Goal: Information Seeking & Learning: Understand process/instructions

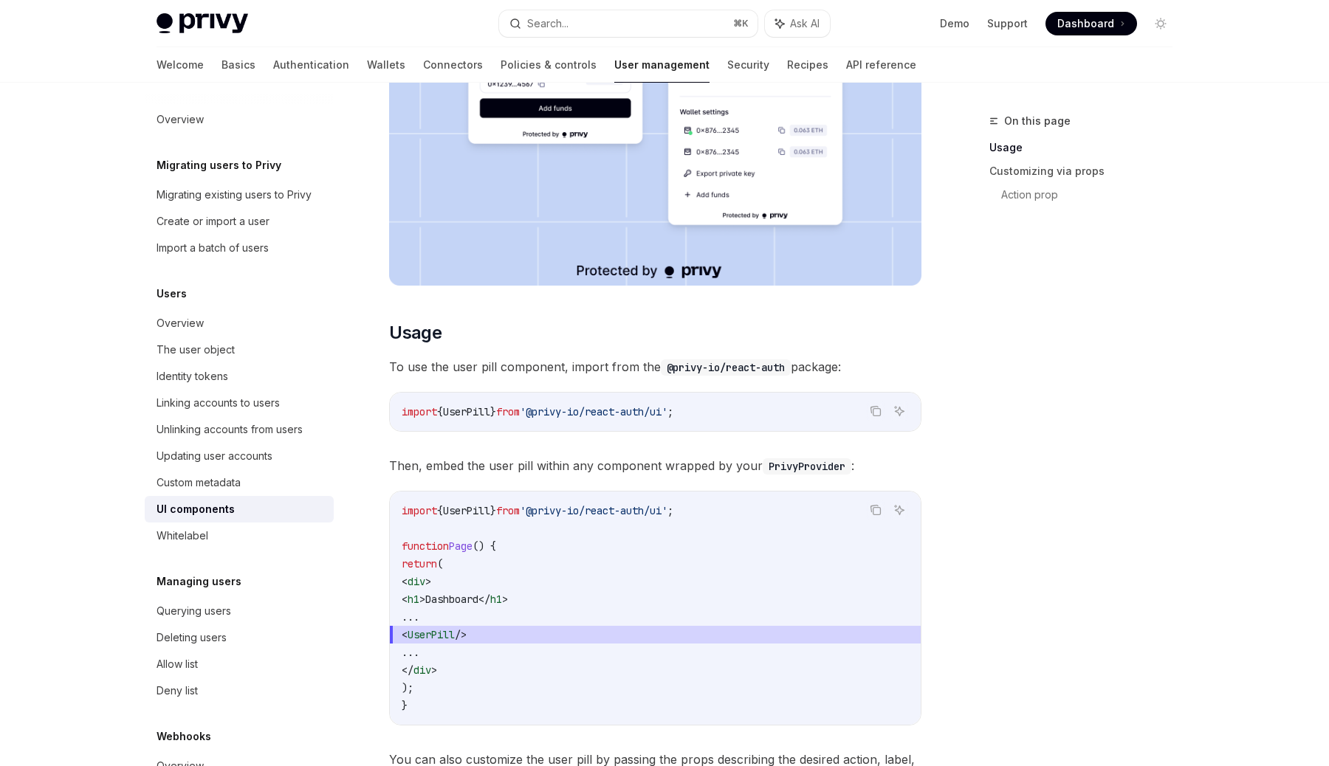
scroll to position [420, 0]
drag, startPoint x: 720, startPoint y: 408, endPoint x: 394, endPoint y: 402, distance: 326.4
click at [394, 402] on div "import { UserPill } from '@privy-io/react-auth/ui' ;" at bounding box center [655, 411] width 531 height 38
copy span "import { UserPill } from '@privy-io/react-auth/ui' ;"
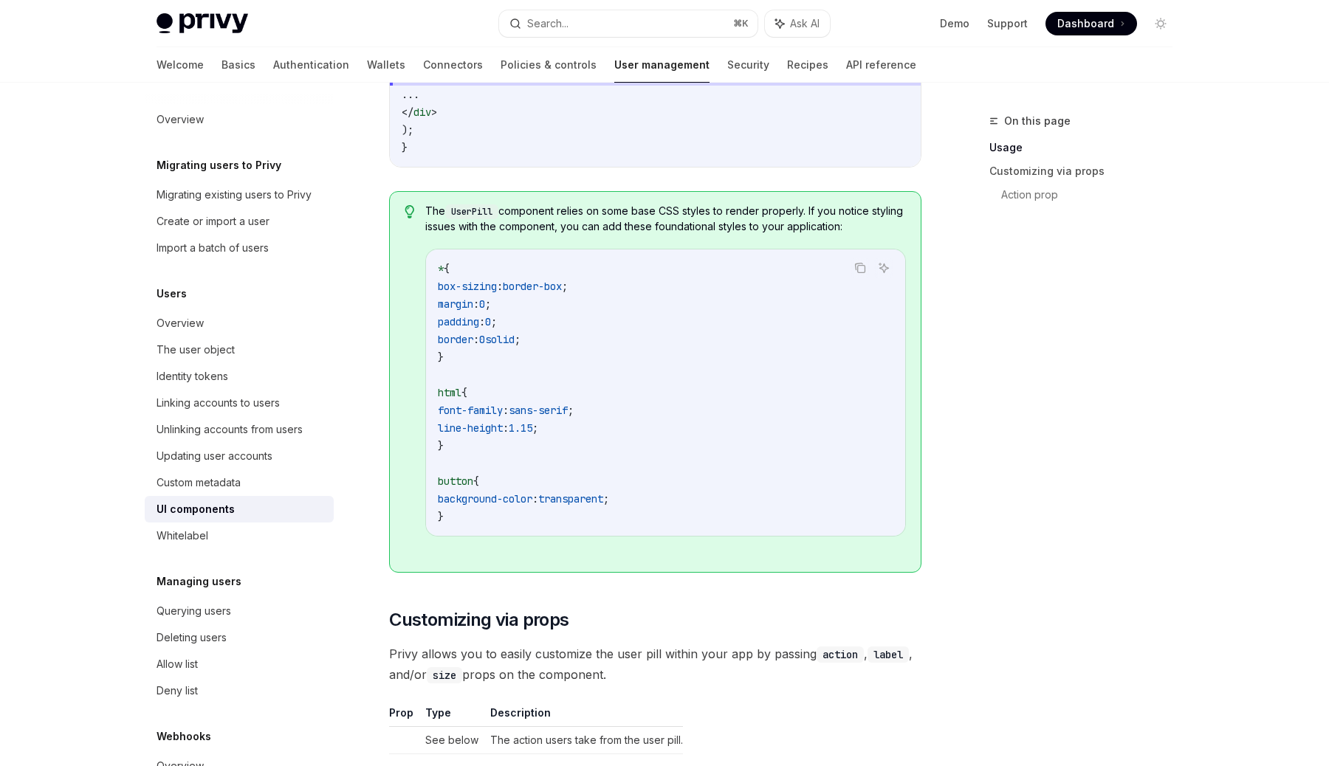
scroll to position [1547, 0]
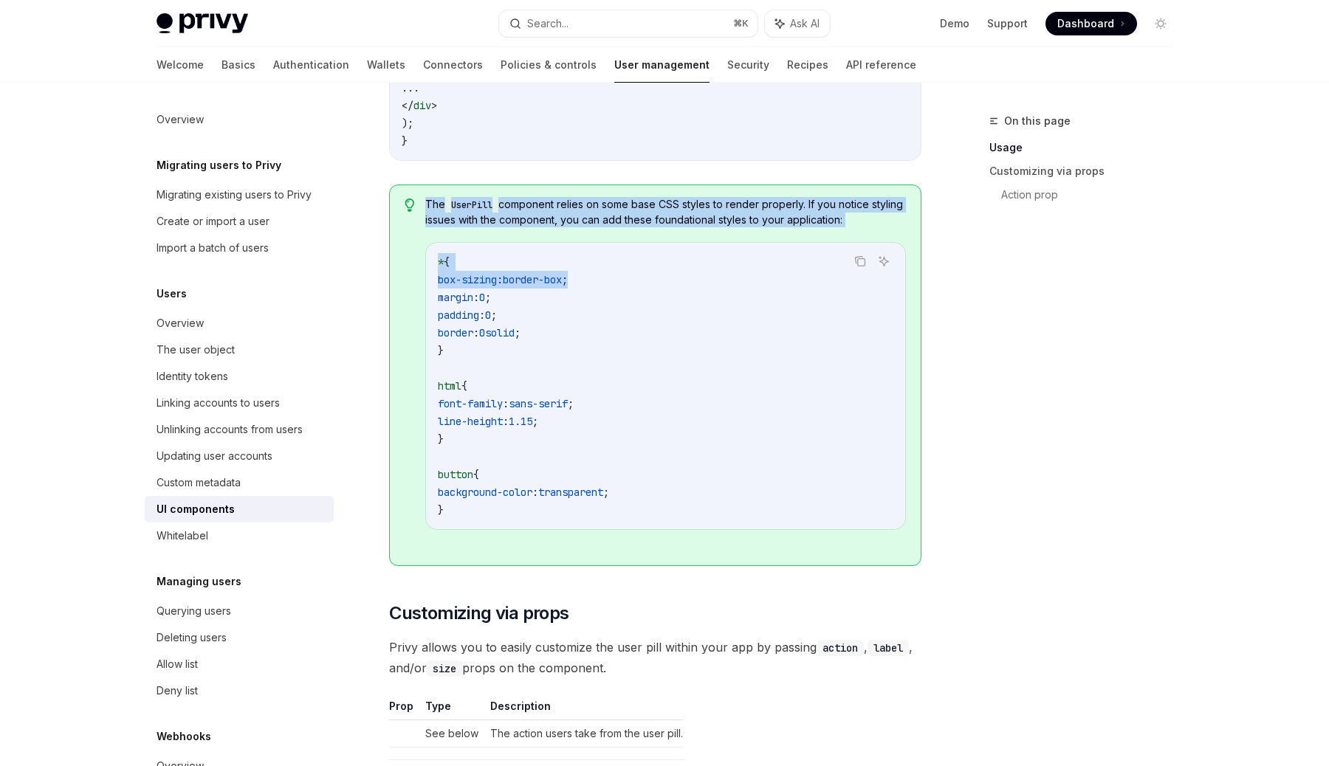
drag, startPoint x: 543, startPoint y: 196, endPoint x: 737, endPoint y: 275, distance: 209.4
click at [737, 275] on div "The UserPill component relies on some base CSS styles to render properly. If yo…" at bounding box center [665, 375] width 481 height 357
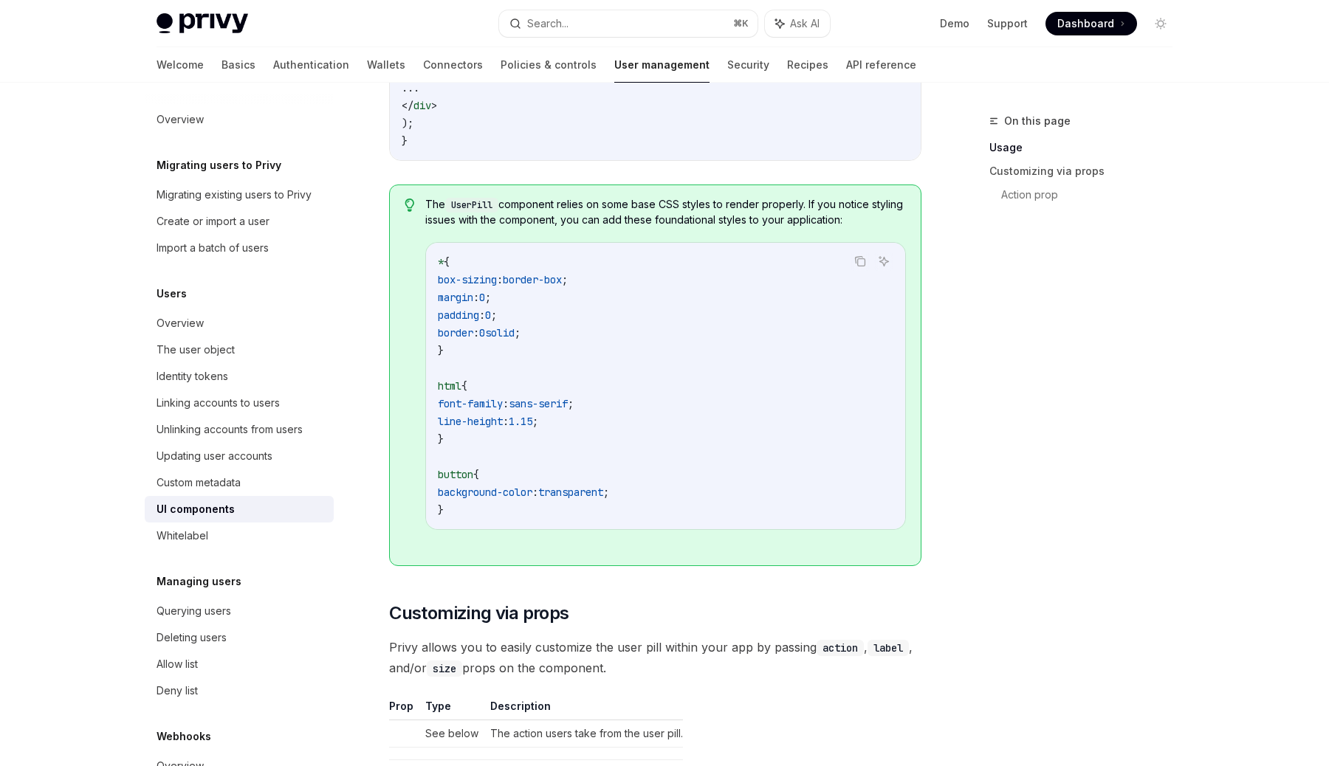
click at [820, 205] on span "The UserPill component relies on some base CSS styles to render properly. If yo…" at bounding box center [665, 212] width 481 height 30
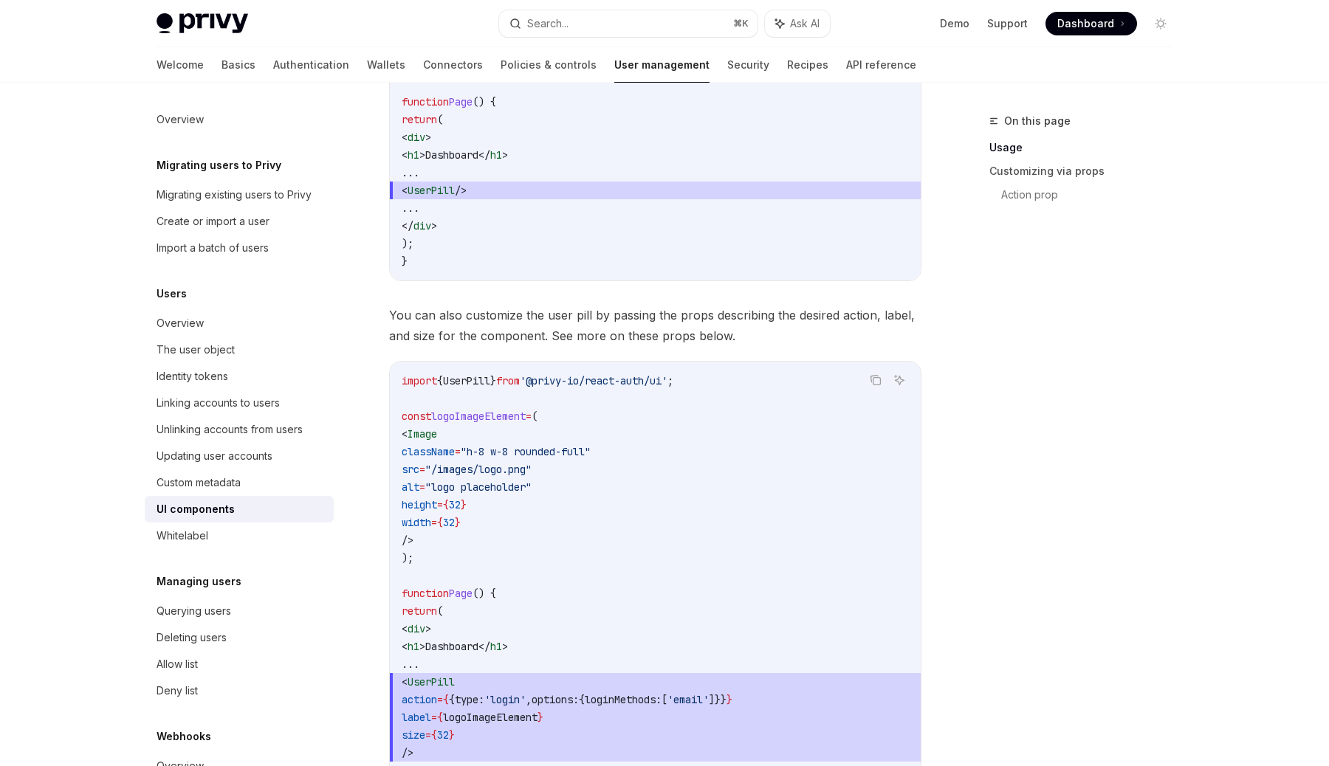
scroll to position [881, 0]
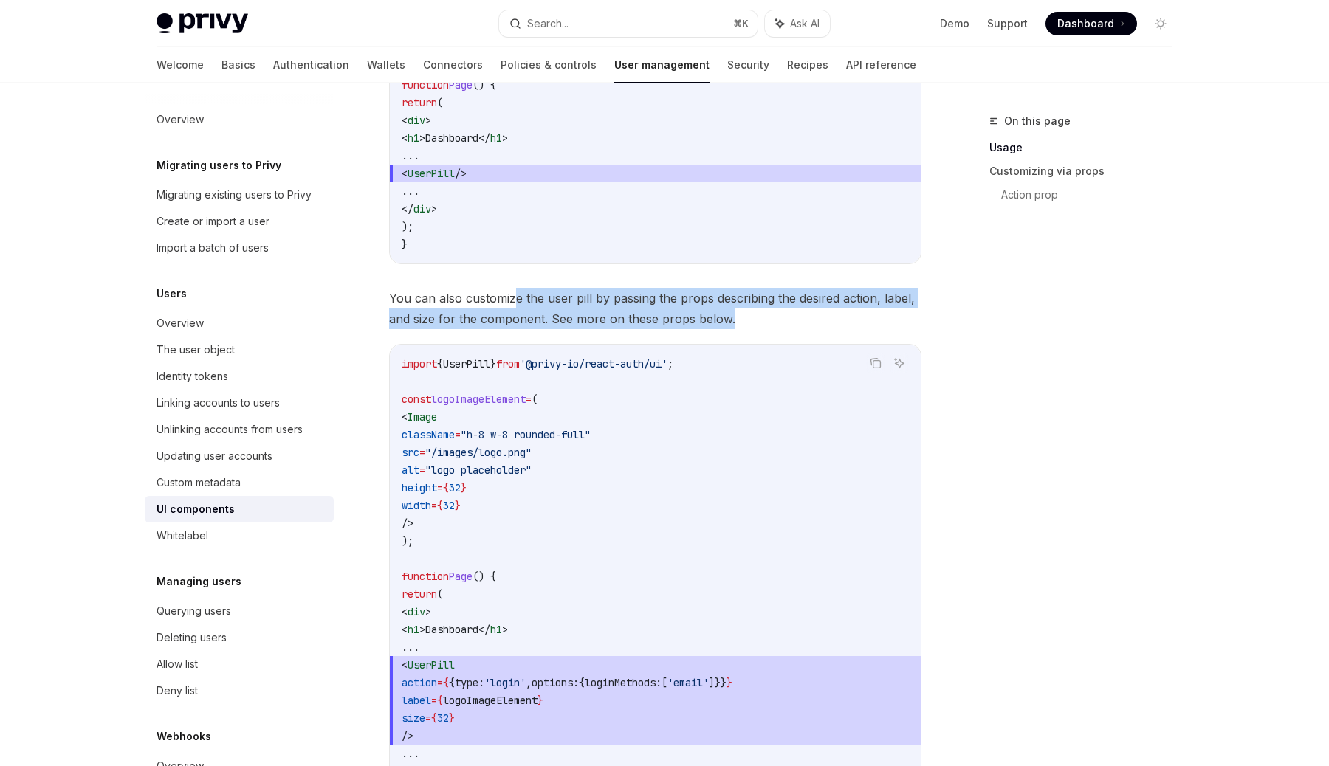
drag, startPoint x: 516, startPoint y: 295, endPoint x: 772, endPoint y: 319, distance: 256.6
click at [772, 319] on span "You can also customize the user pill by passing the props describing the desire…" at bounding box center [655, 308] width 532 height 41
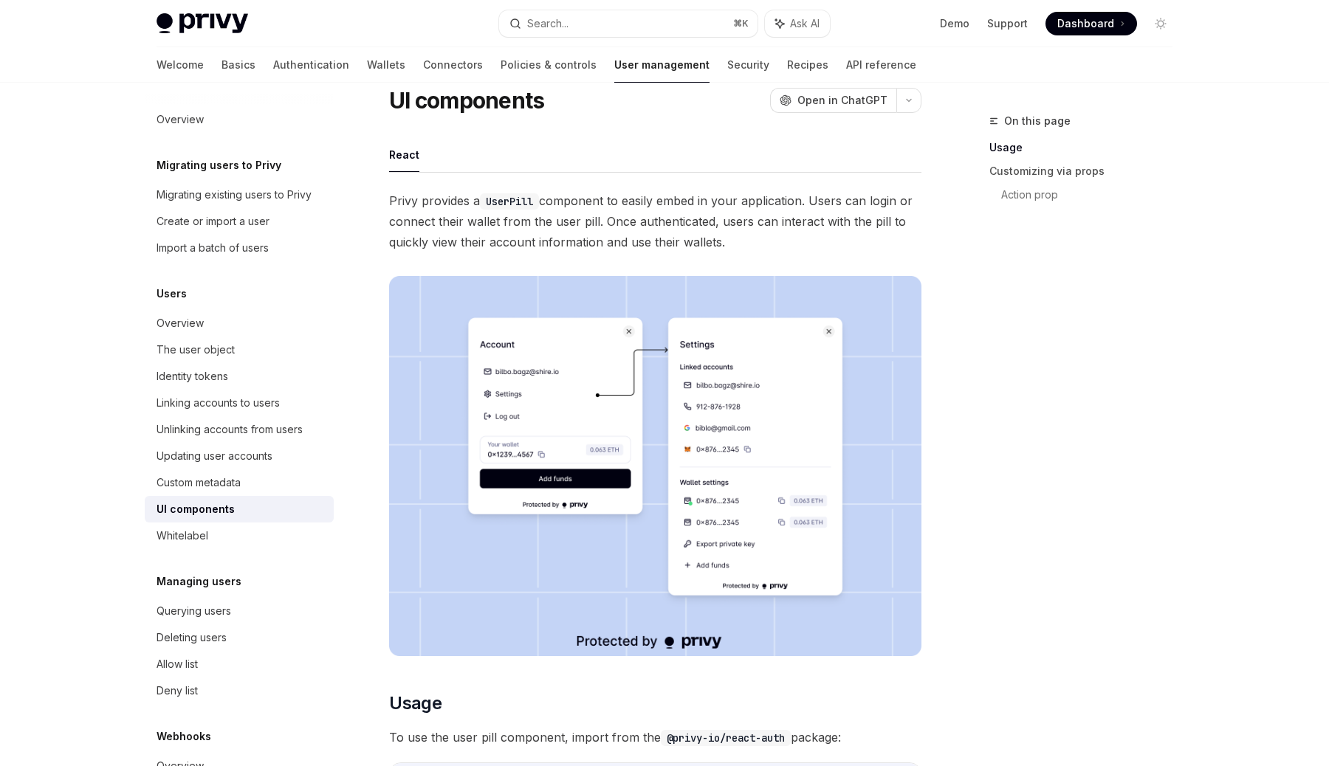
scroll to position [39, 0]
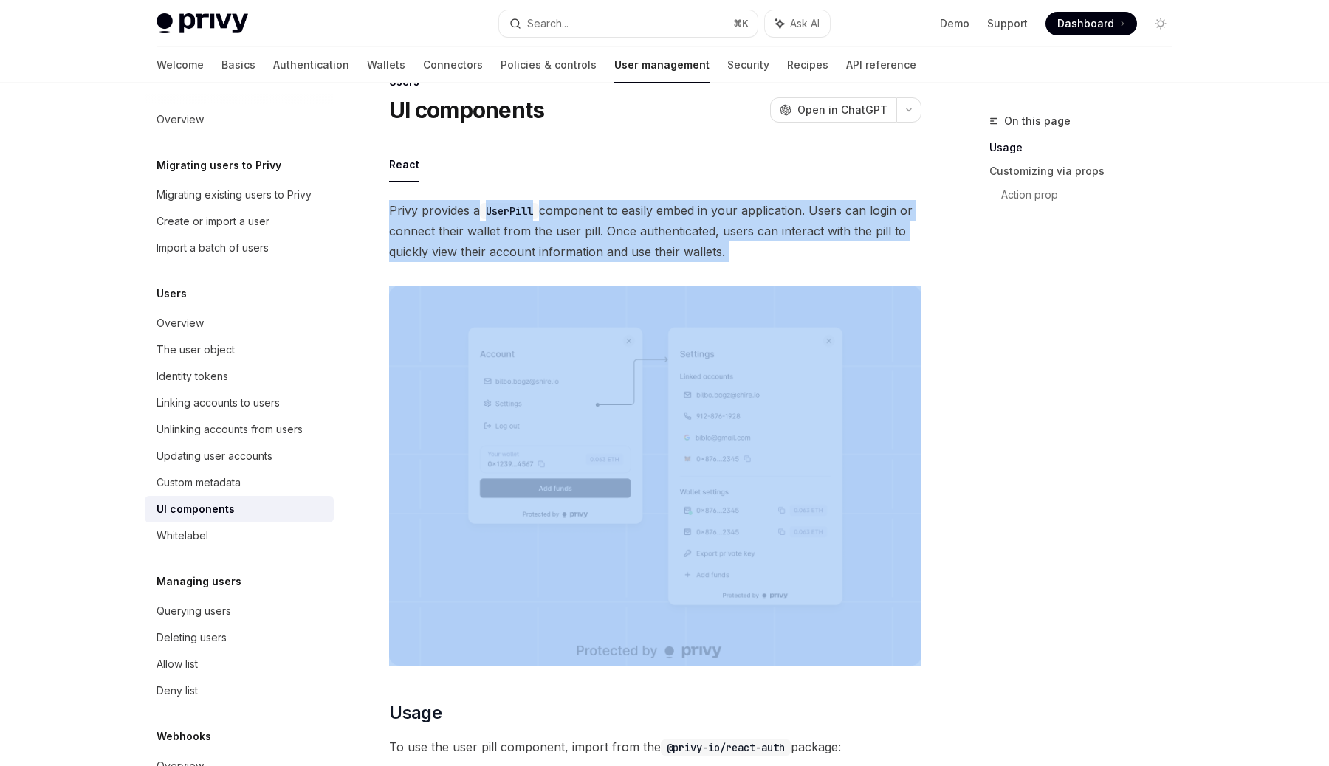
drag, startPoint x: 801, startPoint y: 273, endPoint x: 895, endPoint y: 184, distance: 129.5
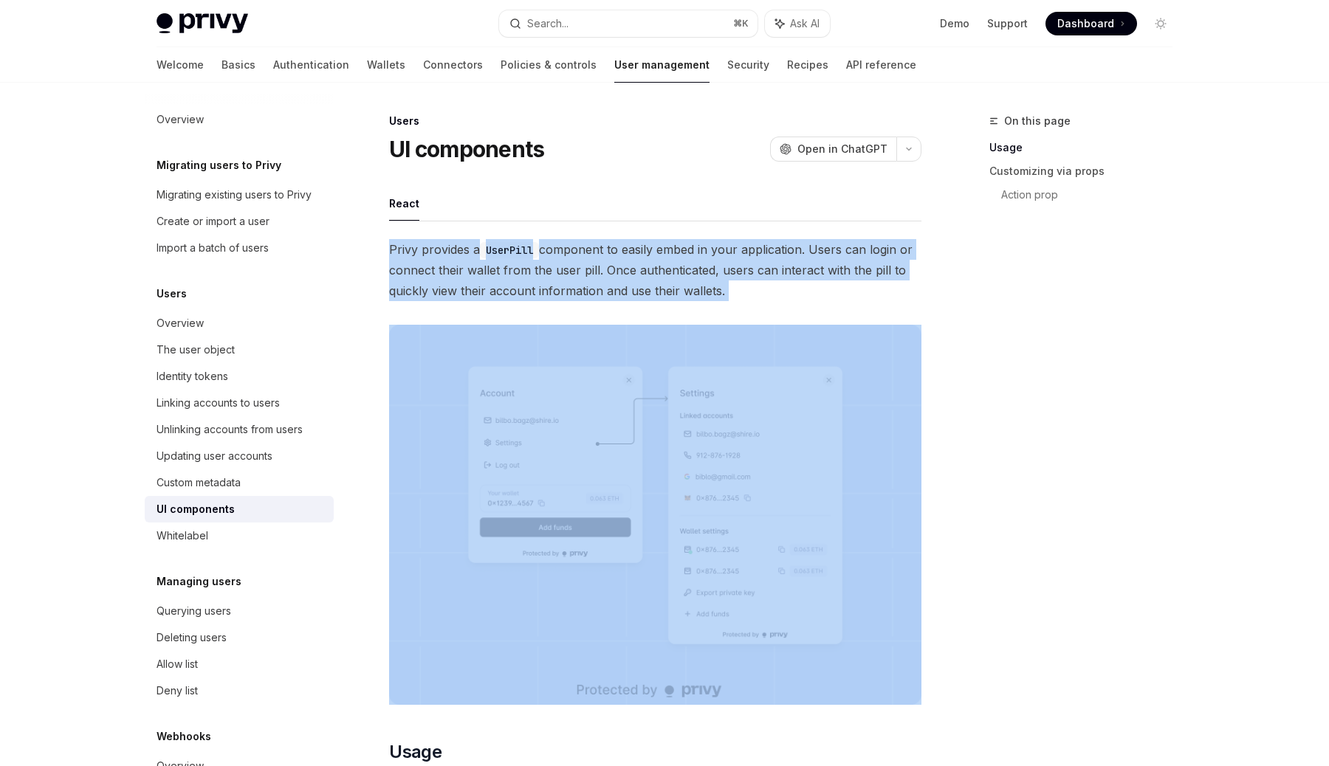
scroll to position [69, 0]
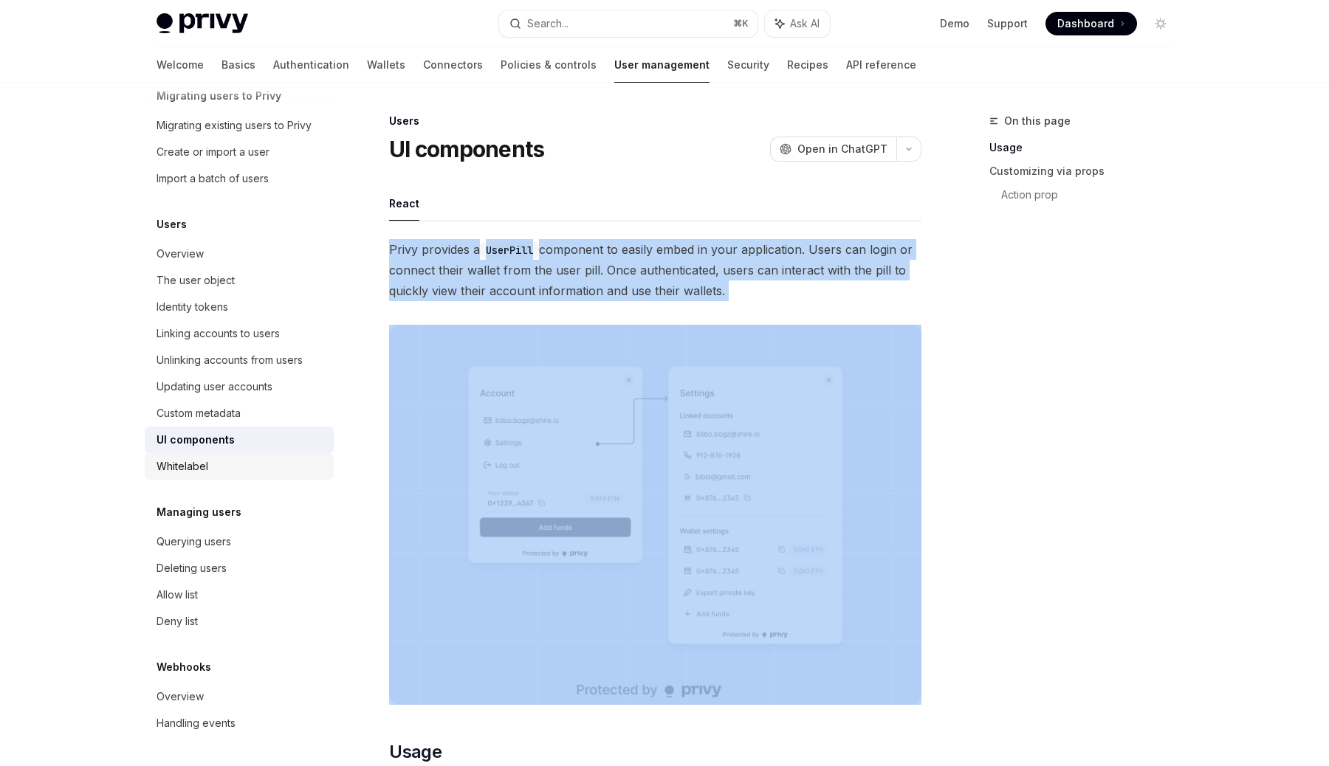
click at [225, 460] on div "Whitelabel" at bounding box center [241, 467] width 168 height 18
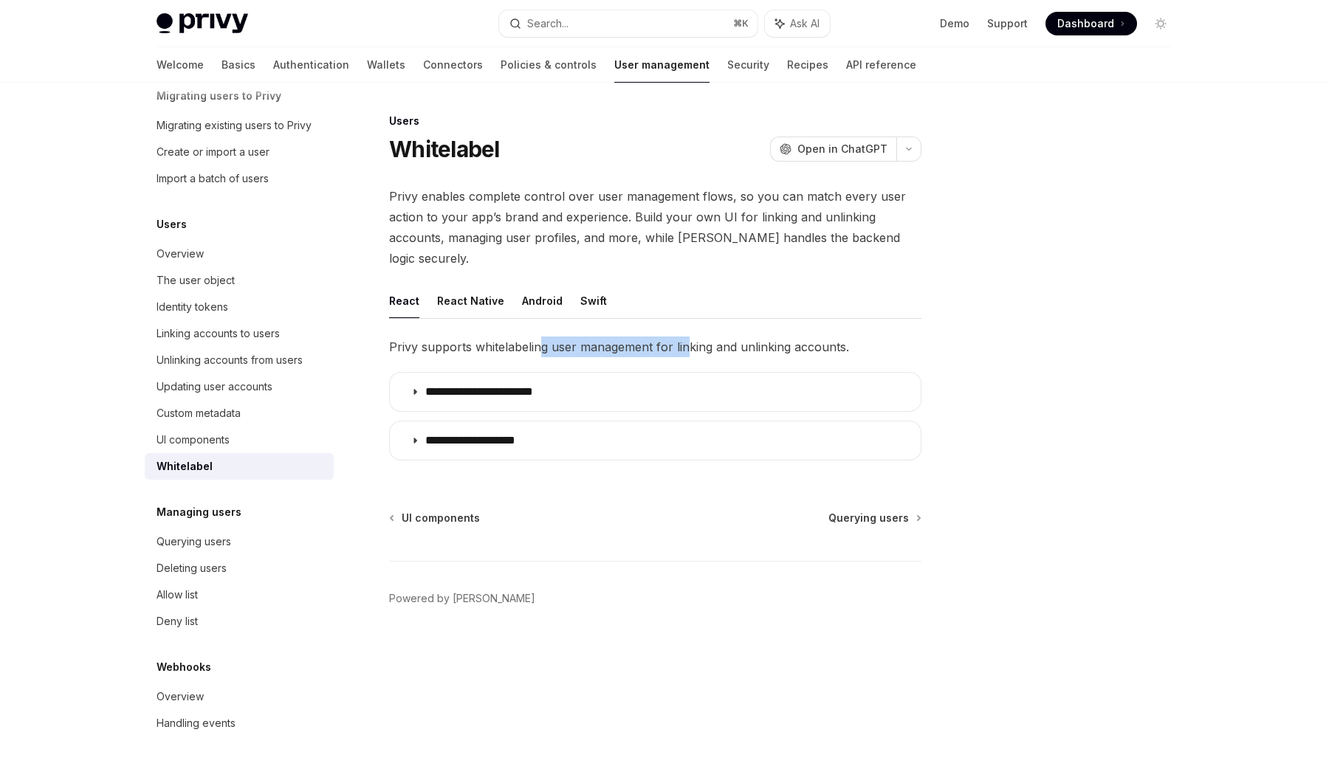
drag, startPoint x: 540, startPoint y: 329, endPoint x: 677, endPoint y: 329, distance: 137.3
click at [687, 337] on span "Privy supports whitelabeling user management for linking and unlinking accounts." at bounding box center [655, 347] width 532 height 21
drag, startPoint x: 848, startPoint y: 323, endPoint x: 761, endPoint y: 289, distance: 93.9
click at [761, 290] on div "**********" at bounding box center [655, 377] width 532 height 186
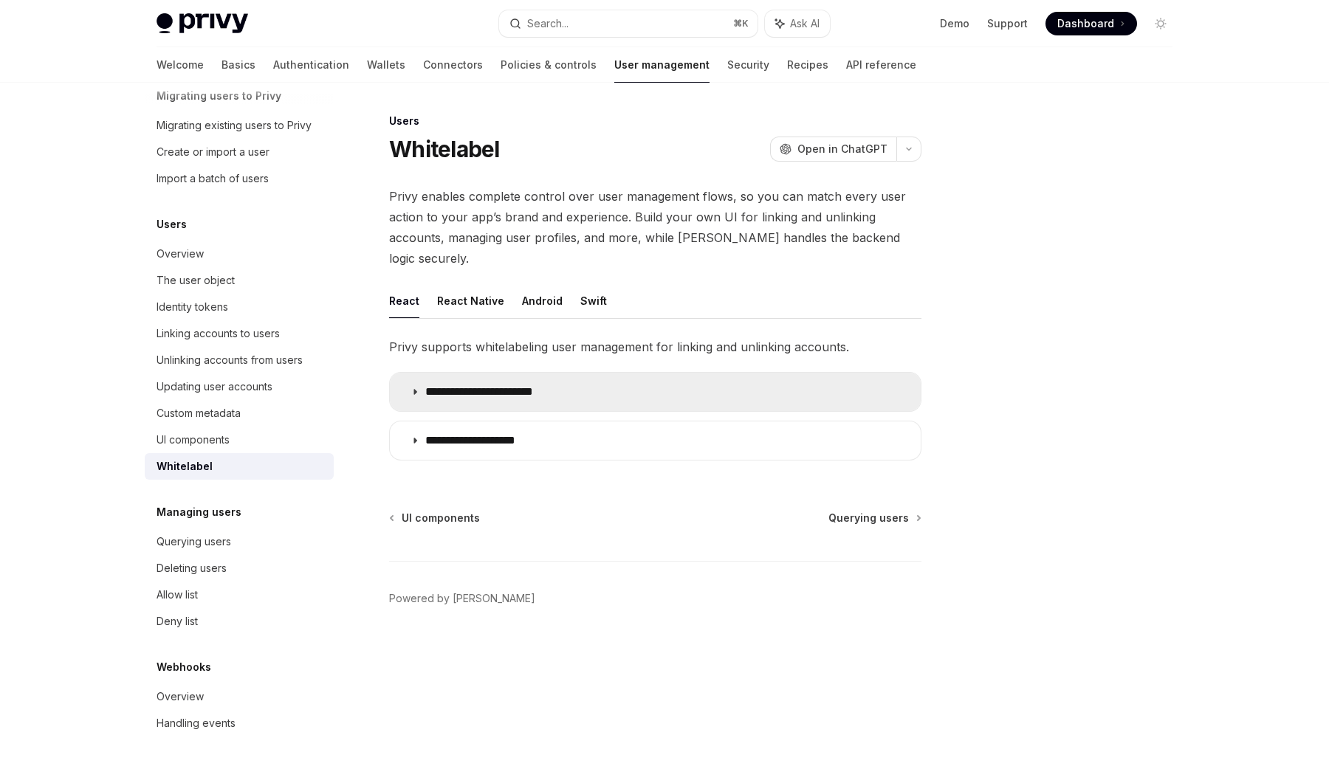
click at [412, 388] on icon at bounding box center [415, 392] width 9 height 9
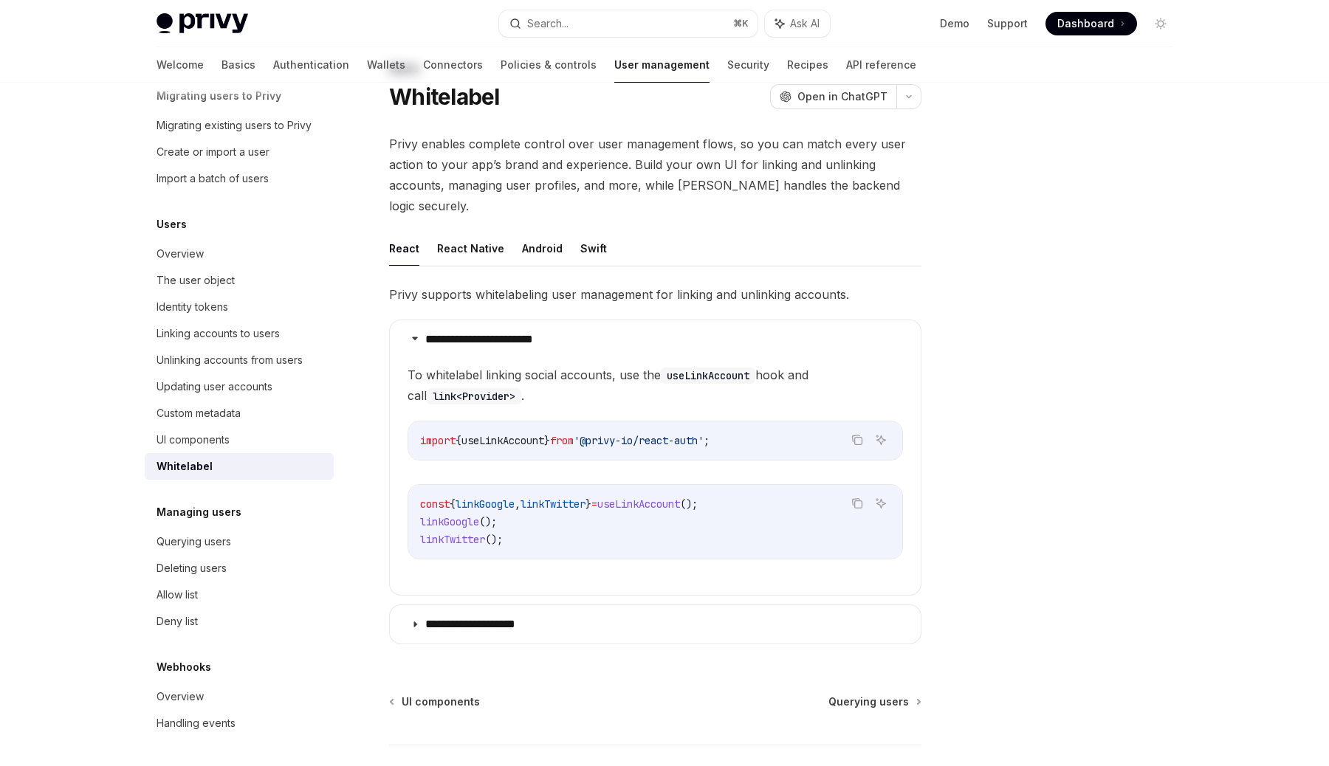
scroll to position [73, 0]
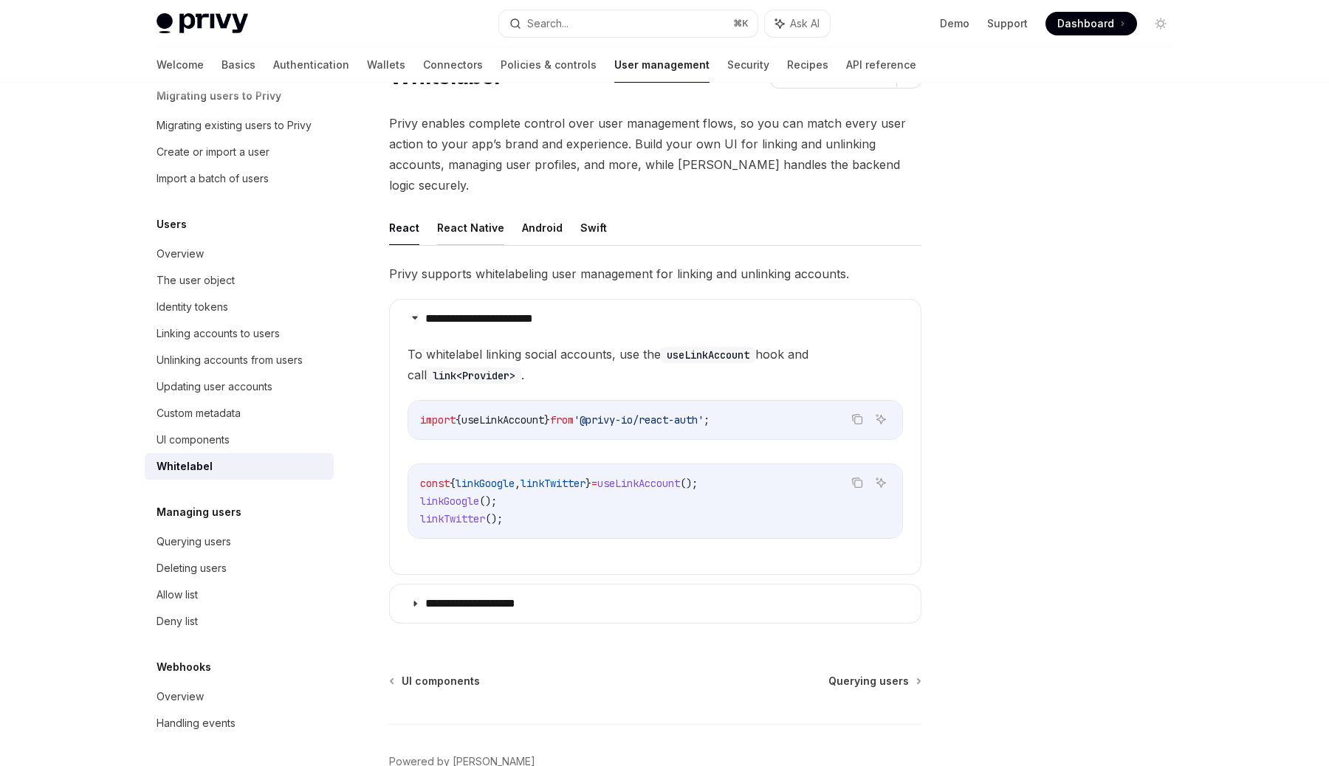
click at [464, 210] on button "React Native" at bounding box center [470, 227] width 67 height 35
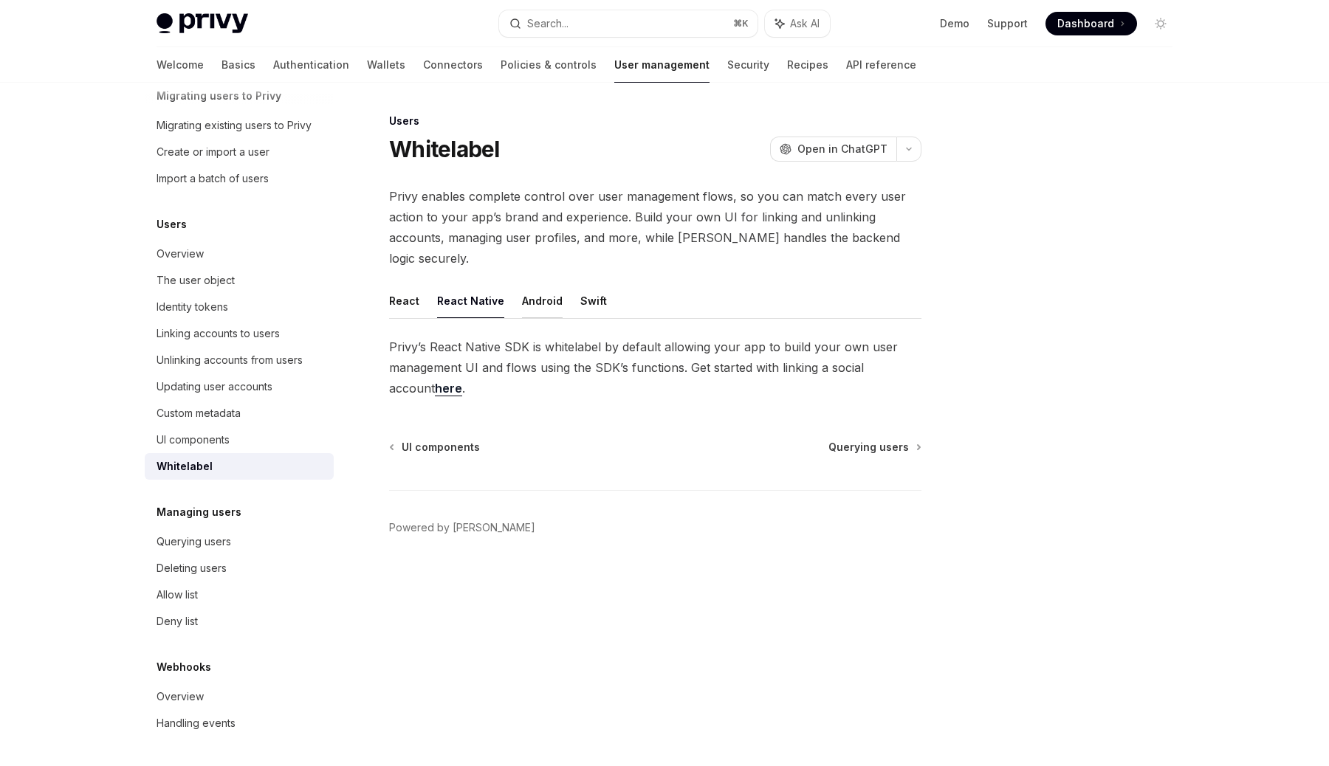
click at [546, 284] on button "Android" at bounding box center [542, 301] width 41 height 35
click at [600, 284] on ul "React React Native Android Swift" at bounding box center [655, 301] width 532 height 35
click at [586, 284] on button "Swift" at bounding box center [593, 301] width 27 height 35
click at [404, 284] on button "React" at bounding box center [404, 301] width 30 height 35
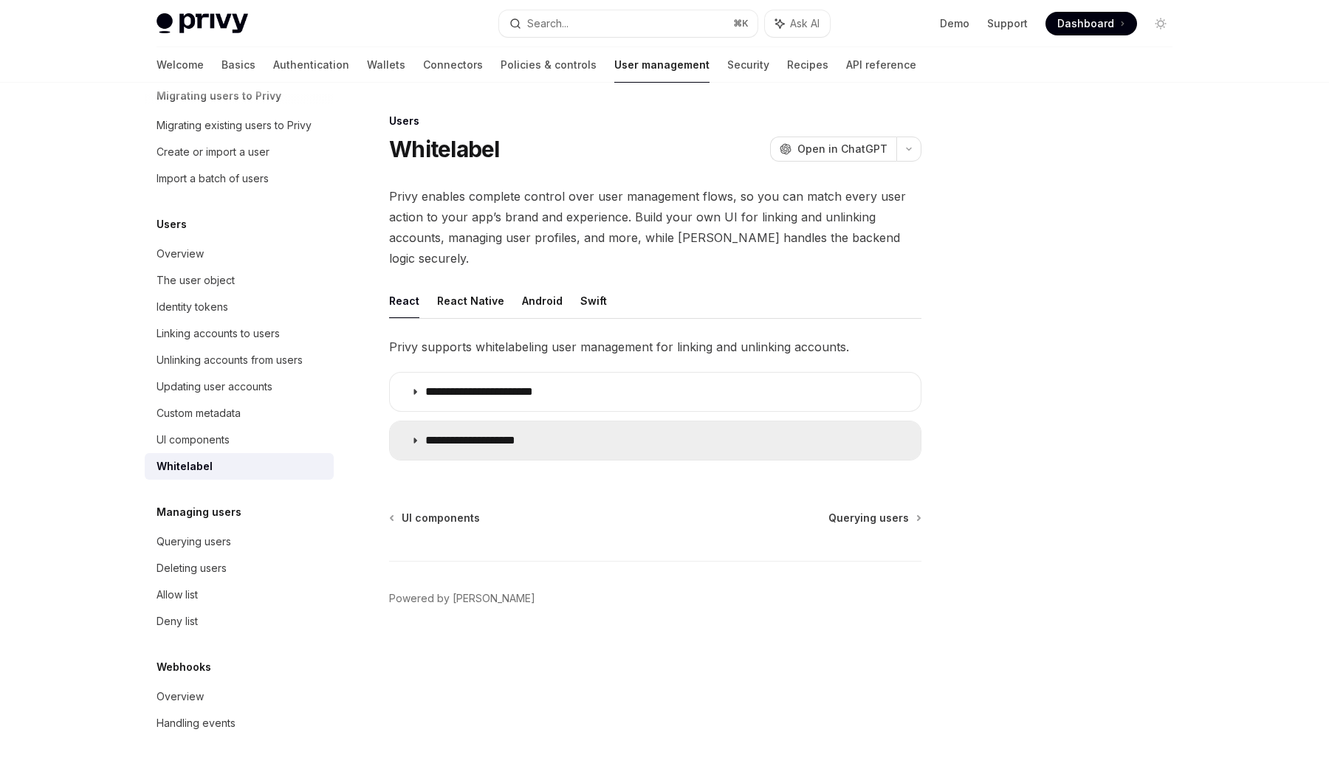
click at [417, 422] on summary "**********" at bounding box center [655, 441] width 531 height 38
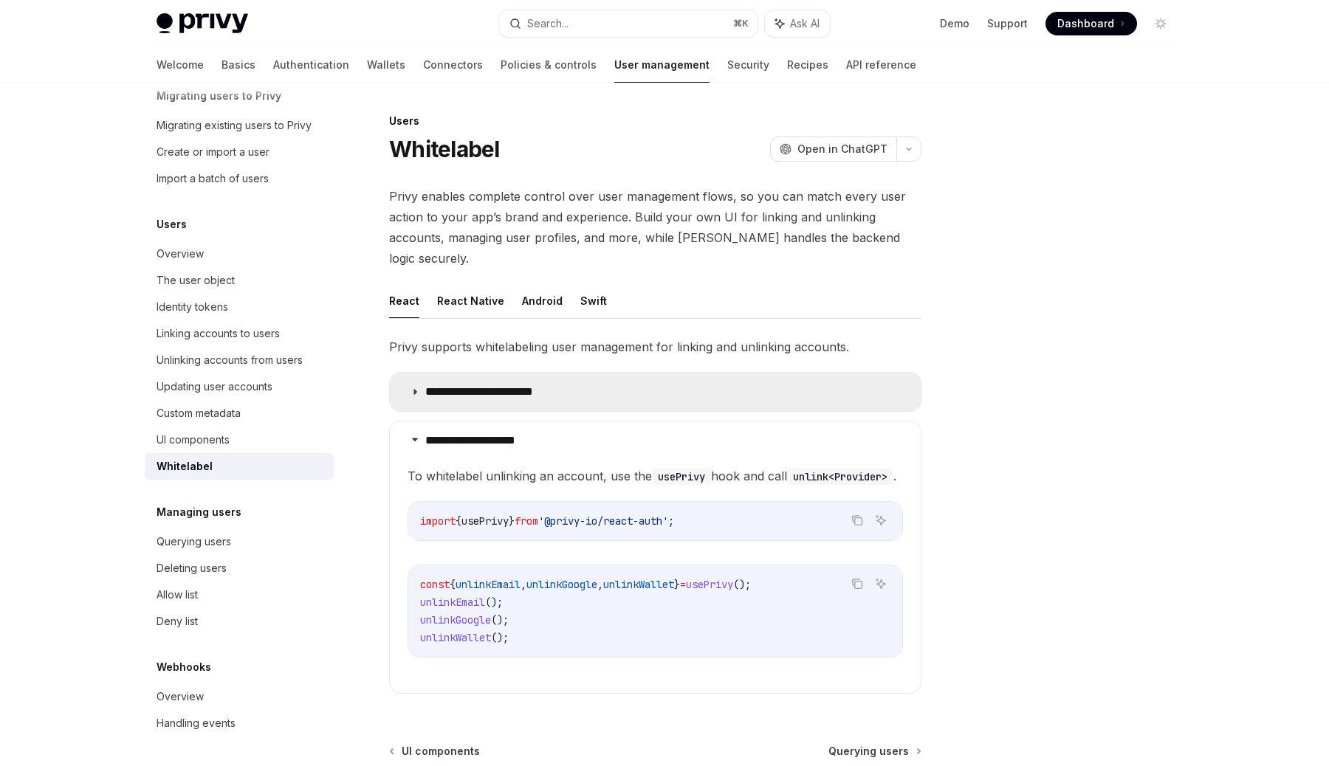
click at [414, 382] on summary "**********" at bounding box center [655, 392] width 531 height 38
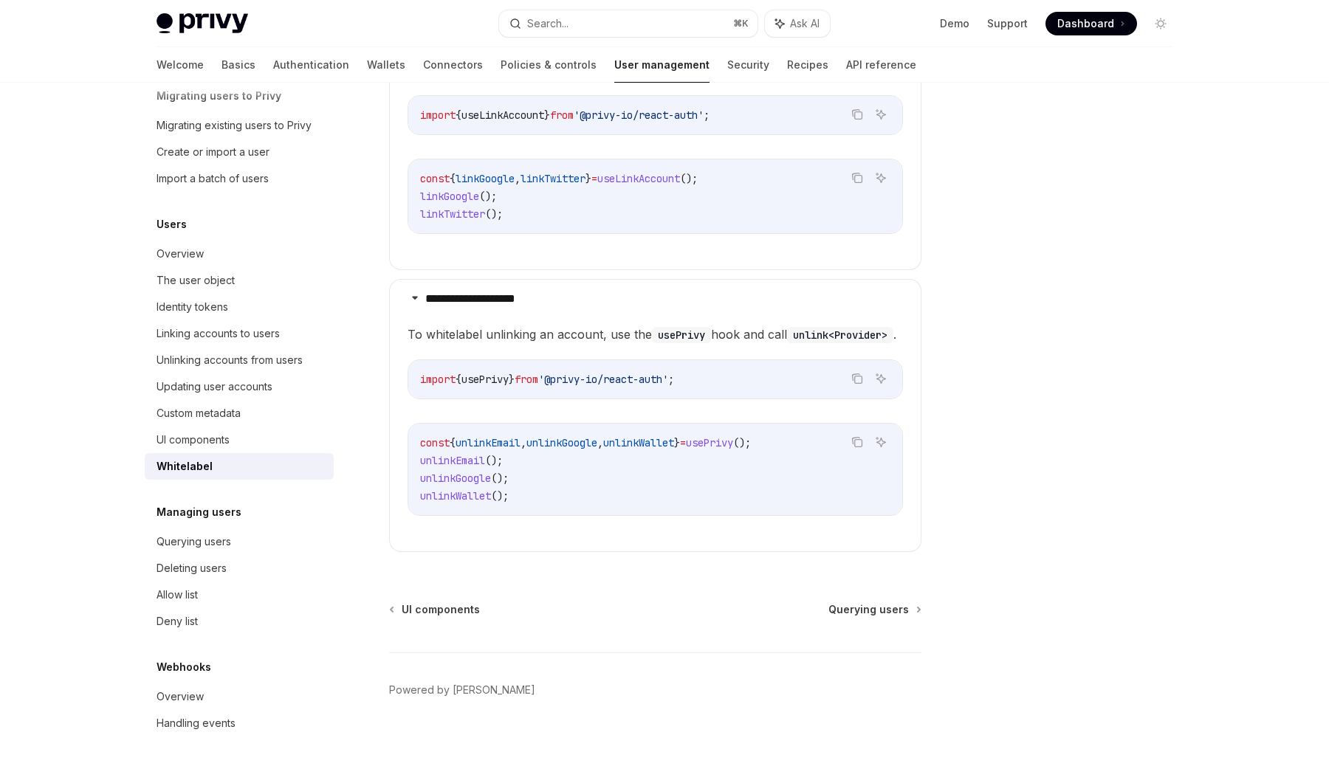
scroll to position [382, 0]
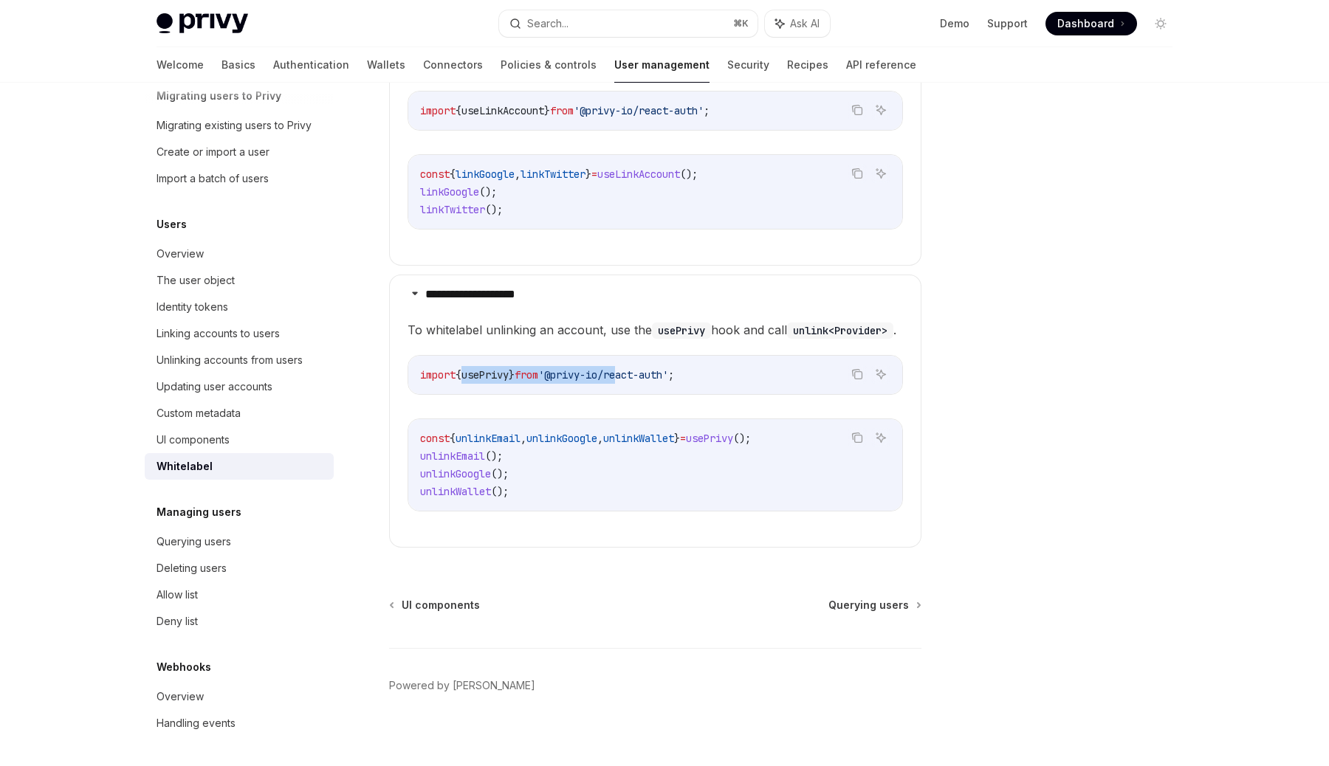
drag, startPoint x: 466, startPoint y: 373, endPoint x: 637, endPoint y: 370, distance: 170.6
click at [638, 371] on span "import { usePrivy } from '@privy-io/react-auth' ;" at bounding box center [547, 374] width 254 height 13
drag, startPoint x: 744, startPoint y: 372, endPoint x: 385, endPoint y: 376, distance: 358.9
click at [385, 376] on div "**********" at bounding box center [516, 253] width 815 height 1046
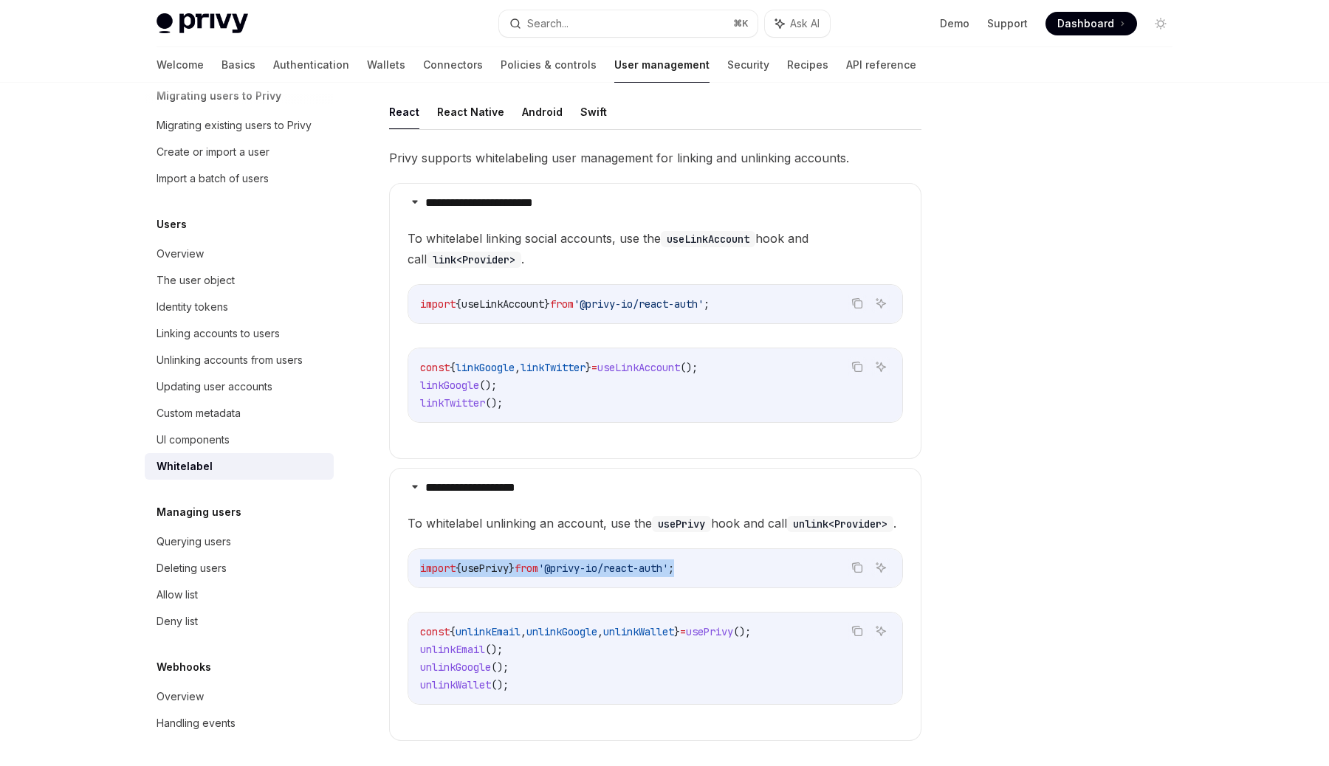
scroll to position [185, 0]
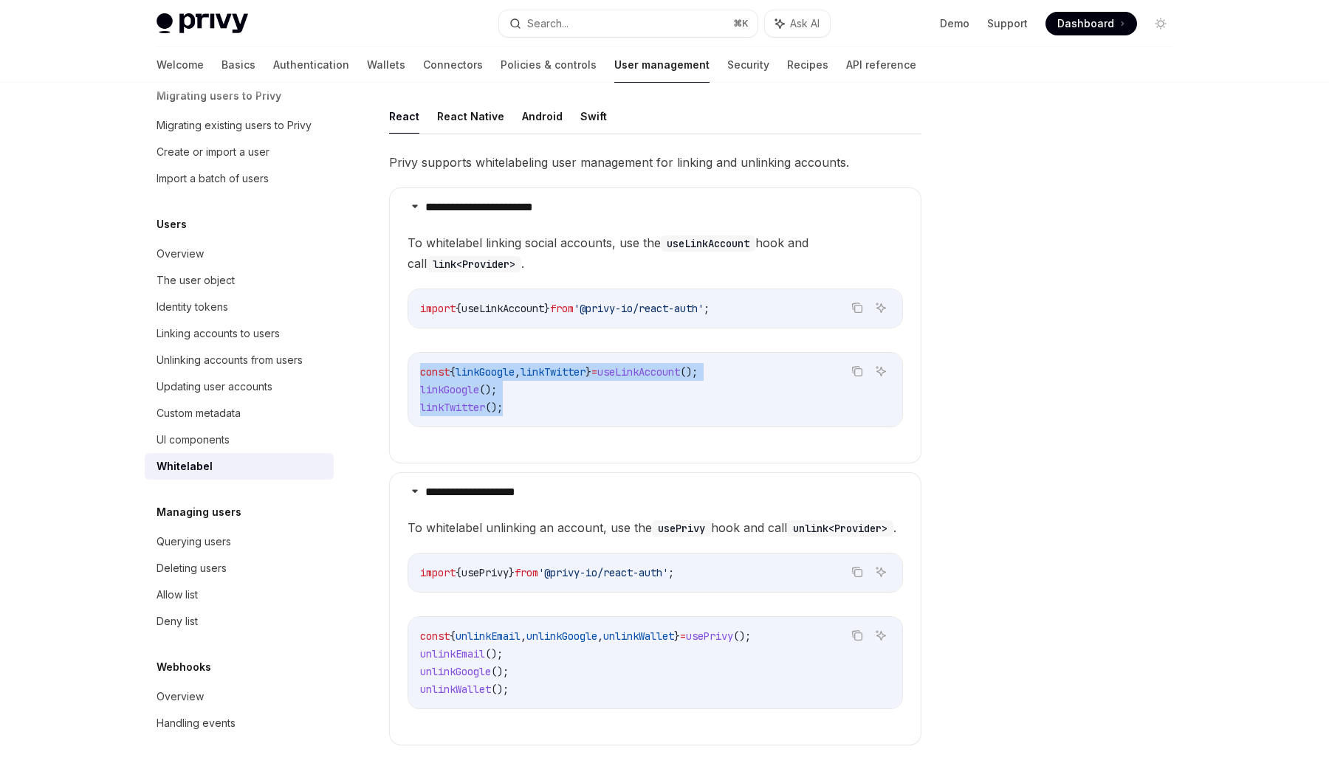
drag, startPoint x: 525, startPoint y: 390, endPoint x: 405, endPoint y: 355, distance: 124.6
click at [405, 354] on details "**********" at bounding box center [655, 326] width 532 height 276
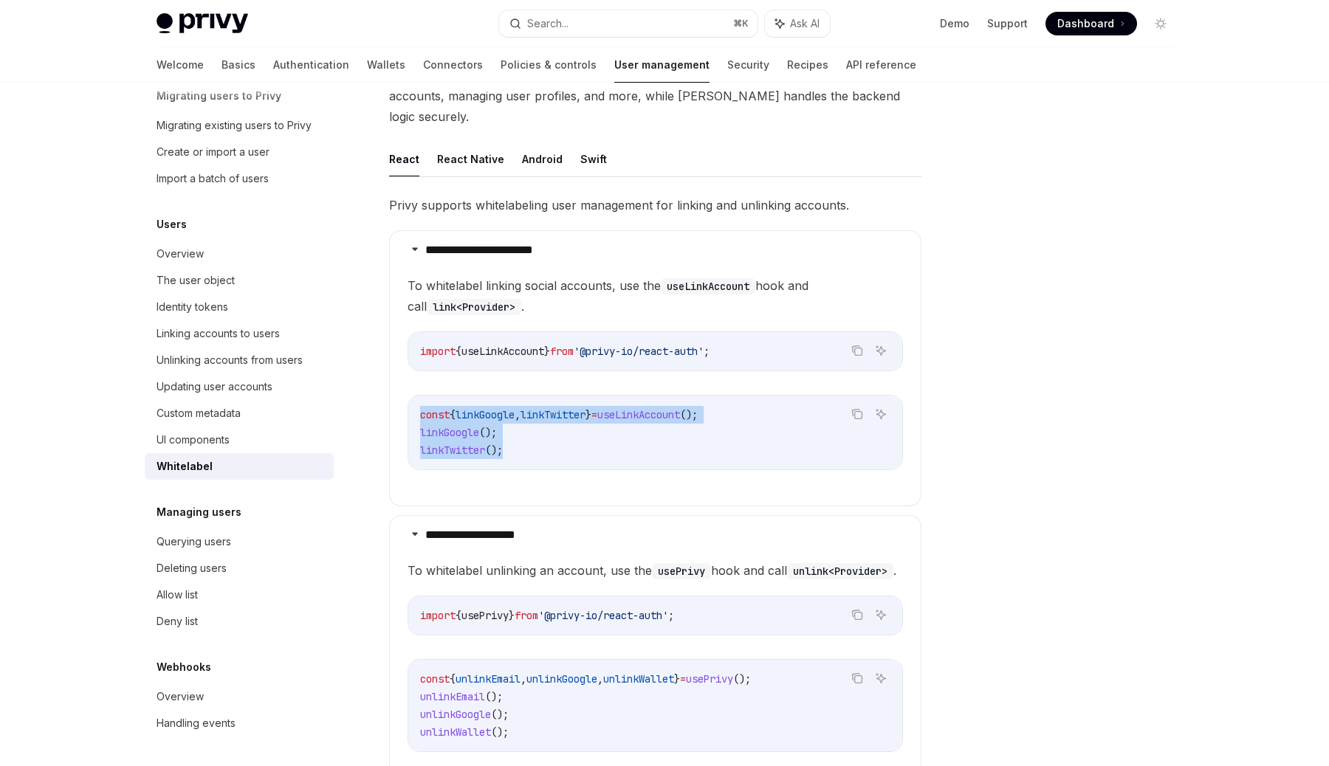
scroll to position [141, 0]
drag, startPoint x: 484, startPoint y: 314, endPoint x: 709, endPoint y: 320, distance: 225.3
click at [713, 333] on div "import { useLinkAccount } from '@privy-io/react-auth' ;" at bounding box center [655, 352] width 494 height 38
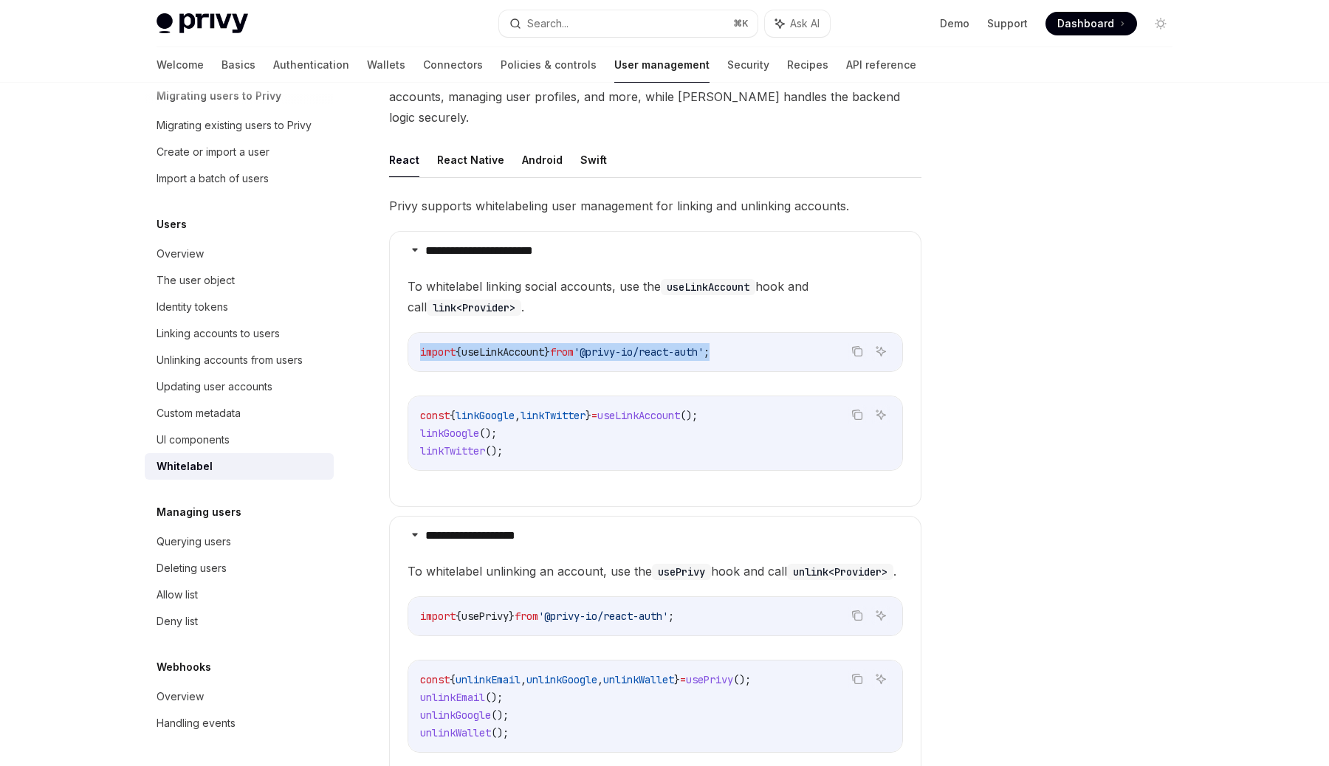
drag, startPoint x: 748, startPoint y: 335, endPoint x: 402, endPoint y: 334, distance: 345.6
click at [401, 332] on details "**********" at bounding box center [655, 369] width 532 height 276
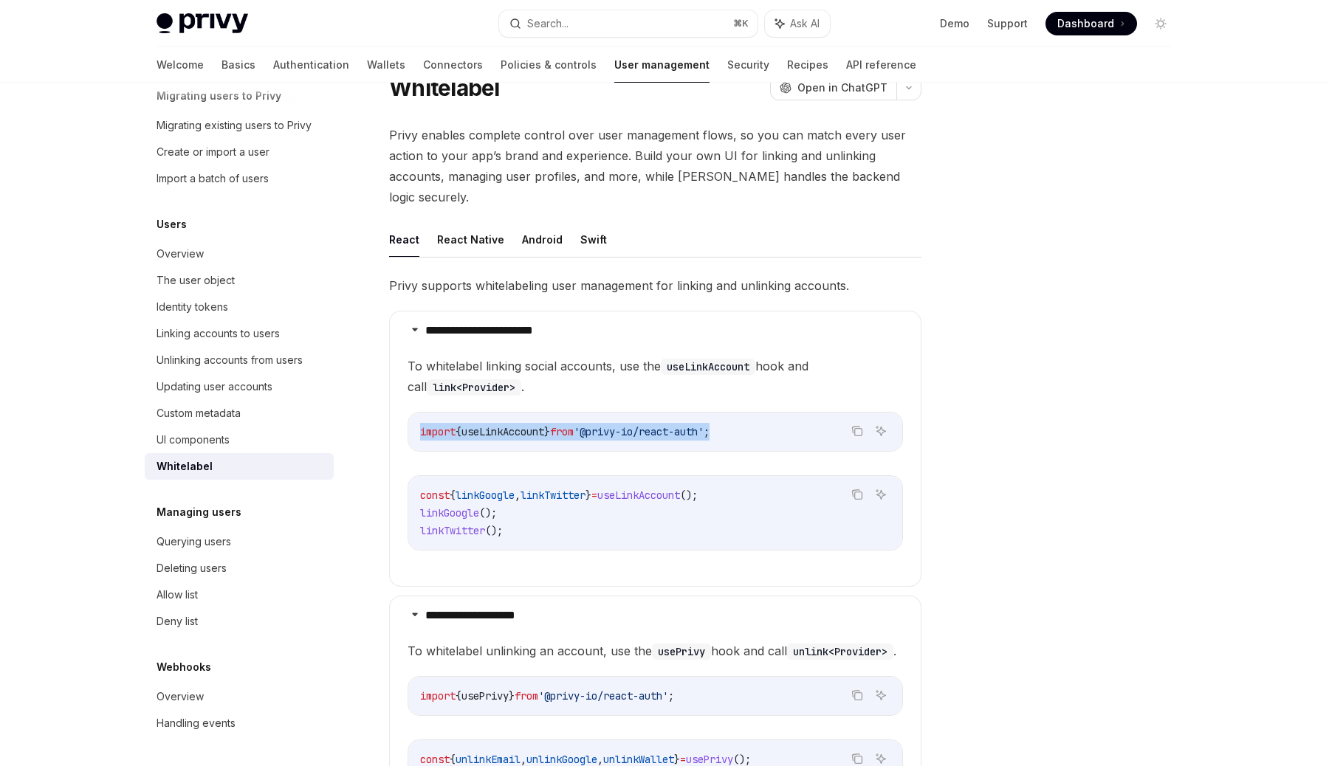
scroll to position [37, 0]
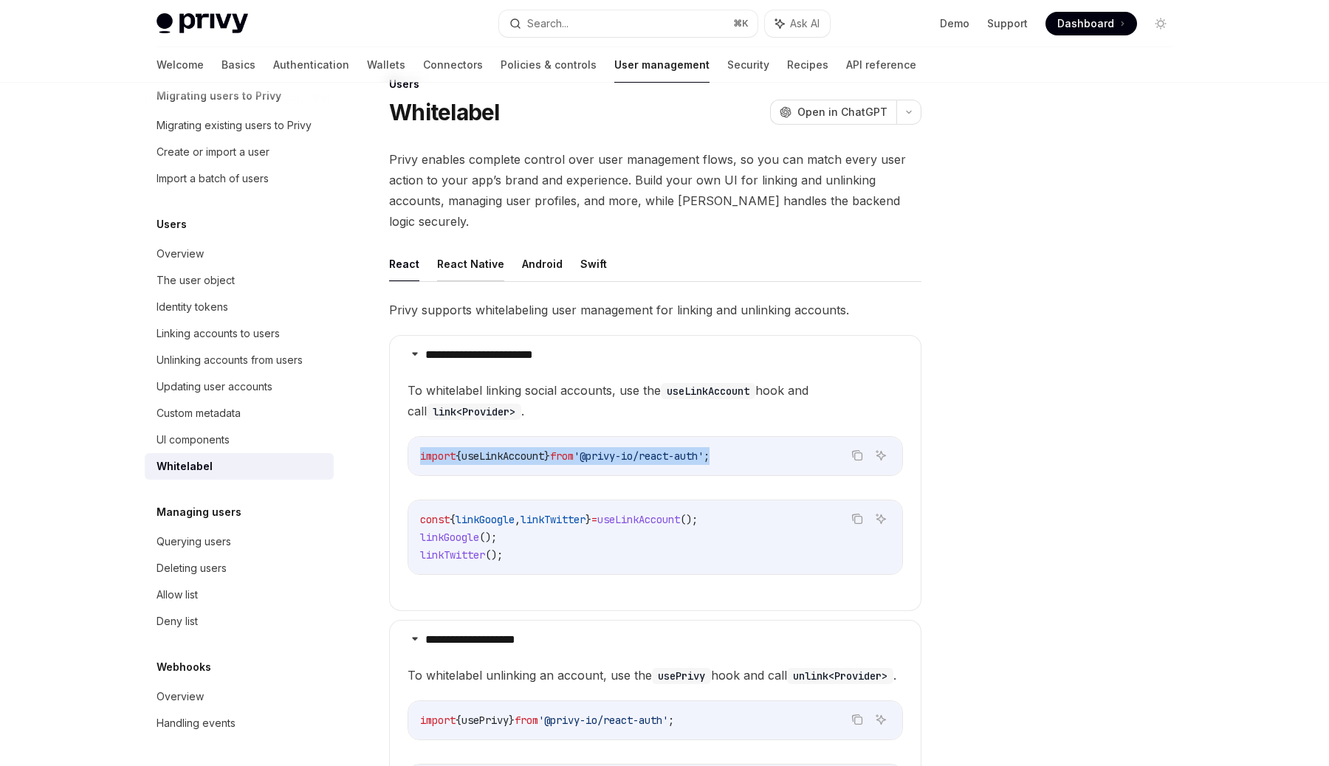
click at [465, 247] on button "React Native" at bounding box center [470, 264] width 67 height 35
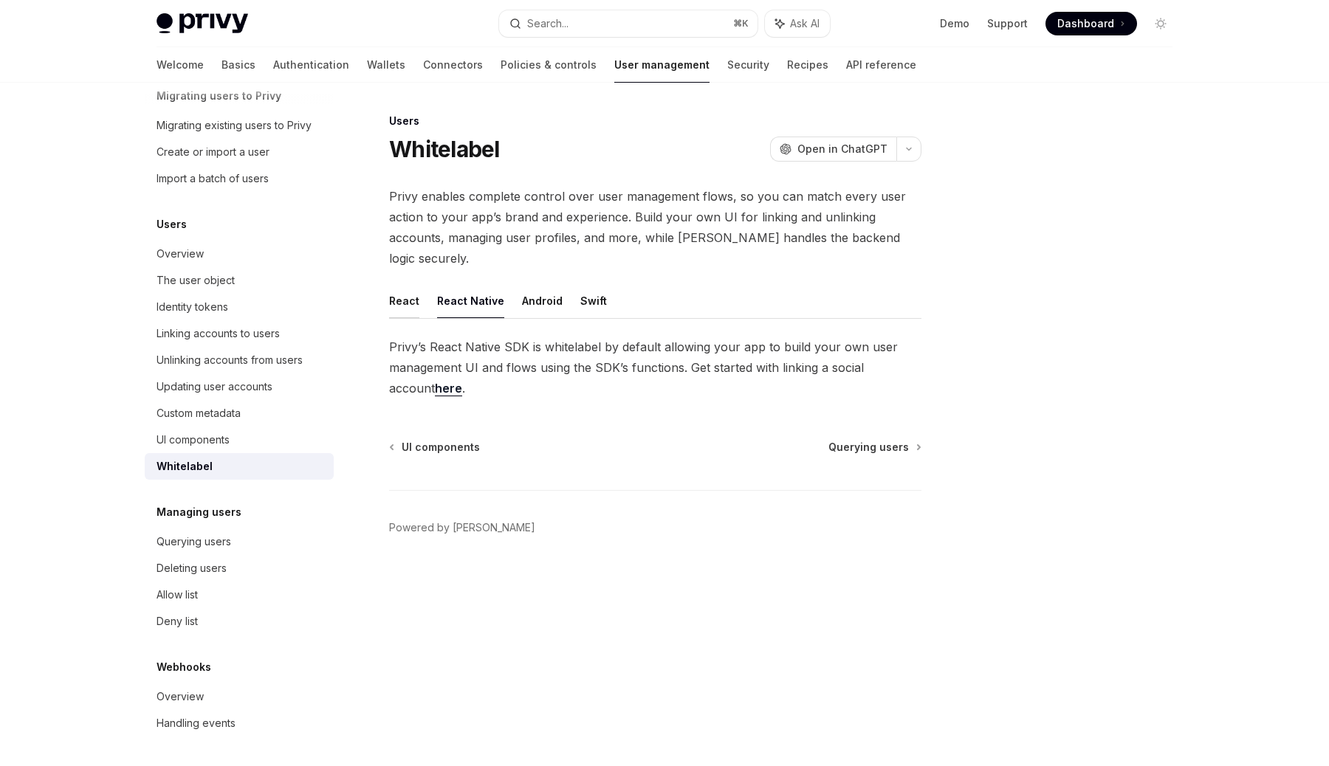
click at [389, 284] on button "React" at bounding box center [404, 301] width 30 height 35
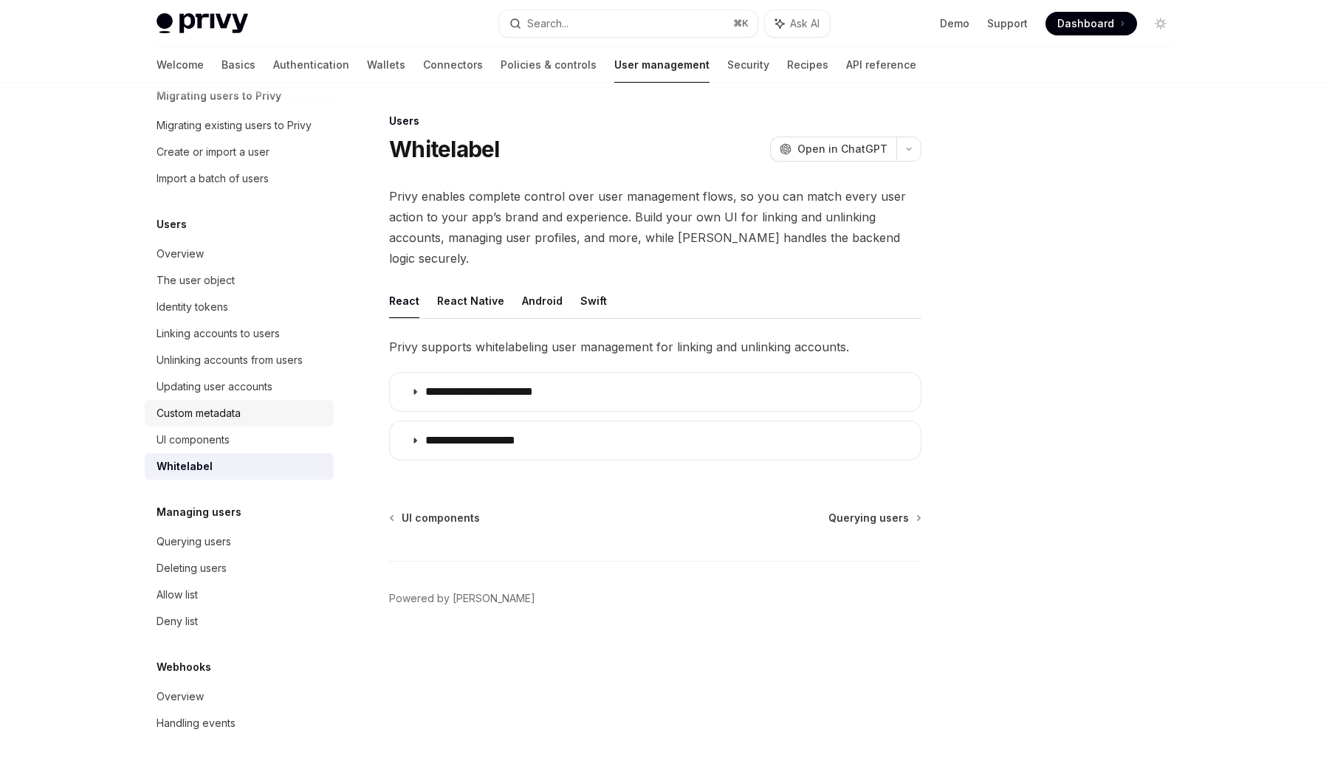
click at [190, 415] on div "Custom metadata" at bounding box center [199, 414] width 84 height 18
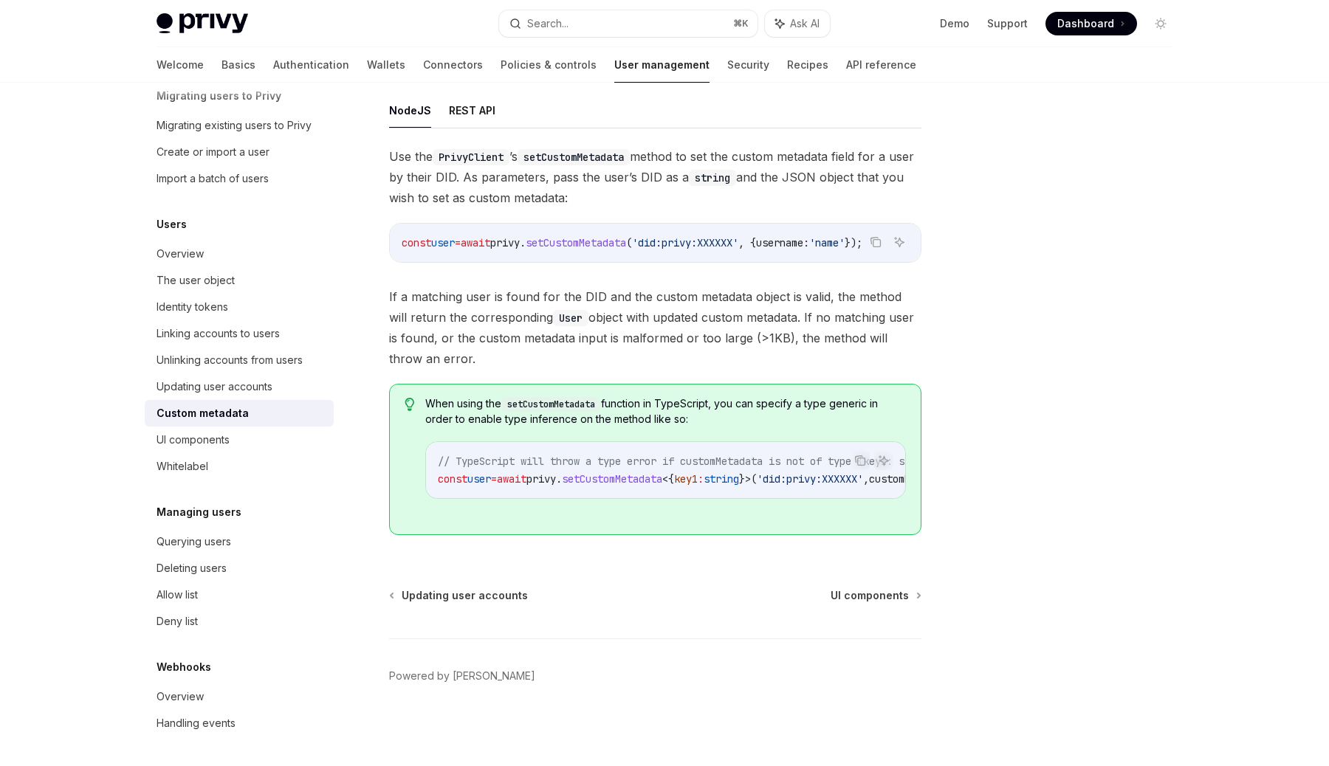
scroll to position [0, 157]
click at [216, 376] on link "Updating user accounts" at bounding box center [239, 387] width 189 height 27
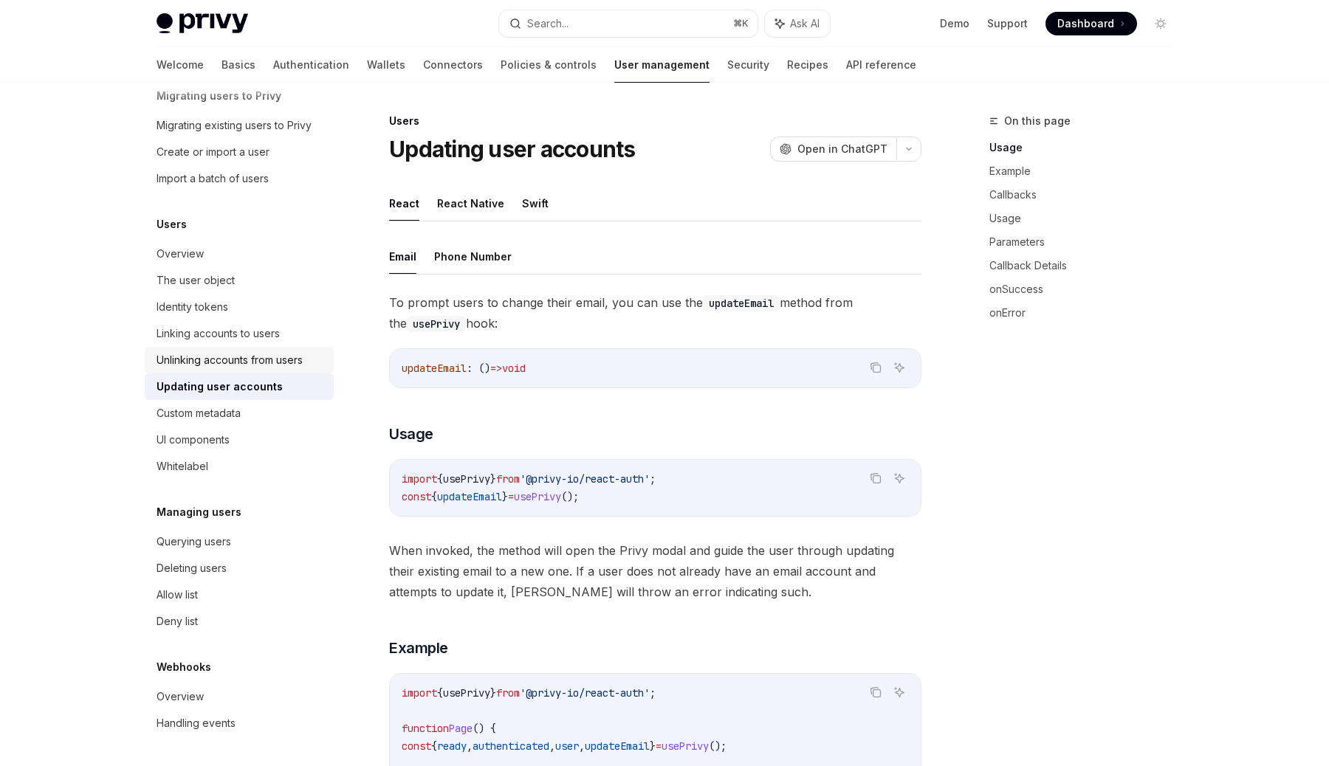
click at [223, 362] on div "Unlinking accounts from users" at bounding box center [230, 360] width 146 height 18
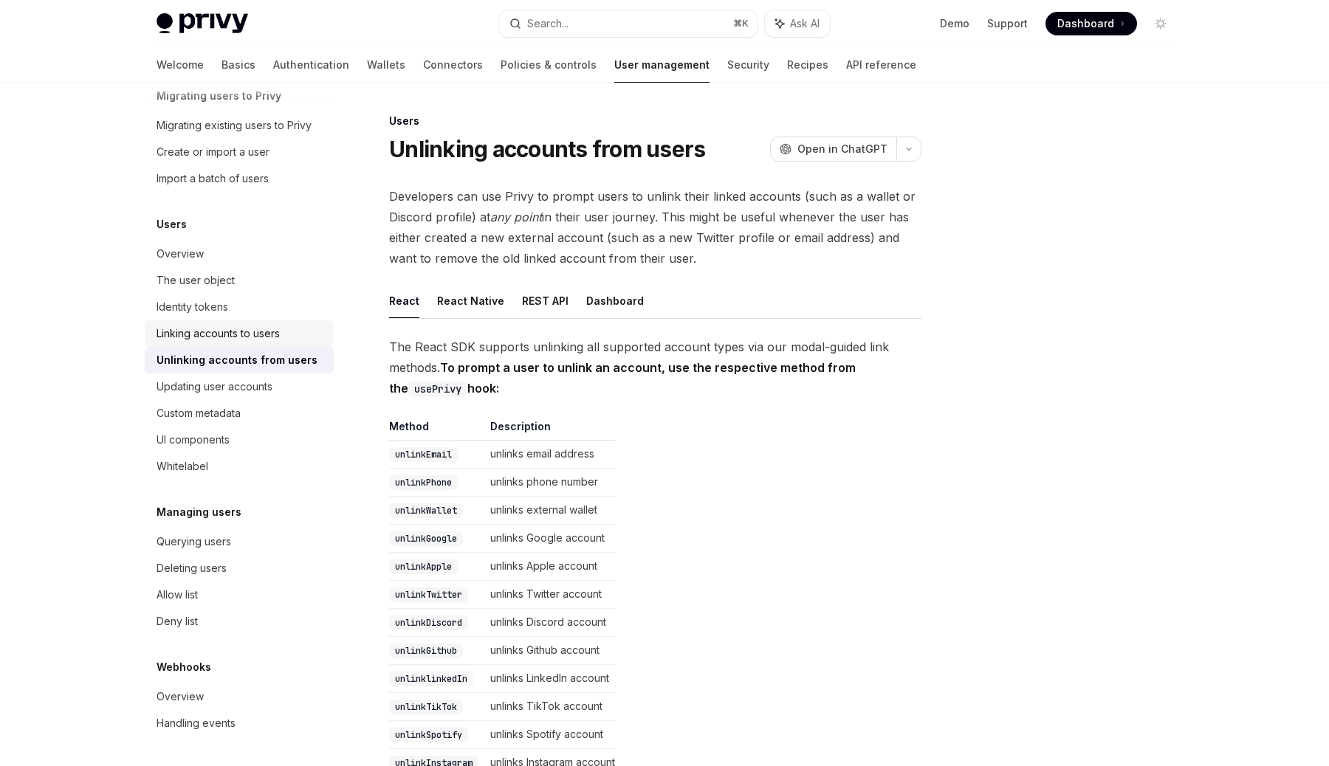
click at [223, 333] on div "Linking accounts to users" at bounding box center [218, 334] width 123 height 18
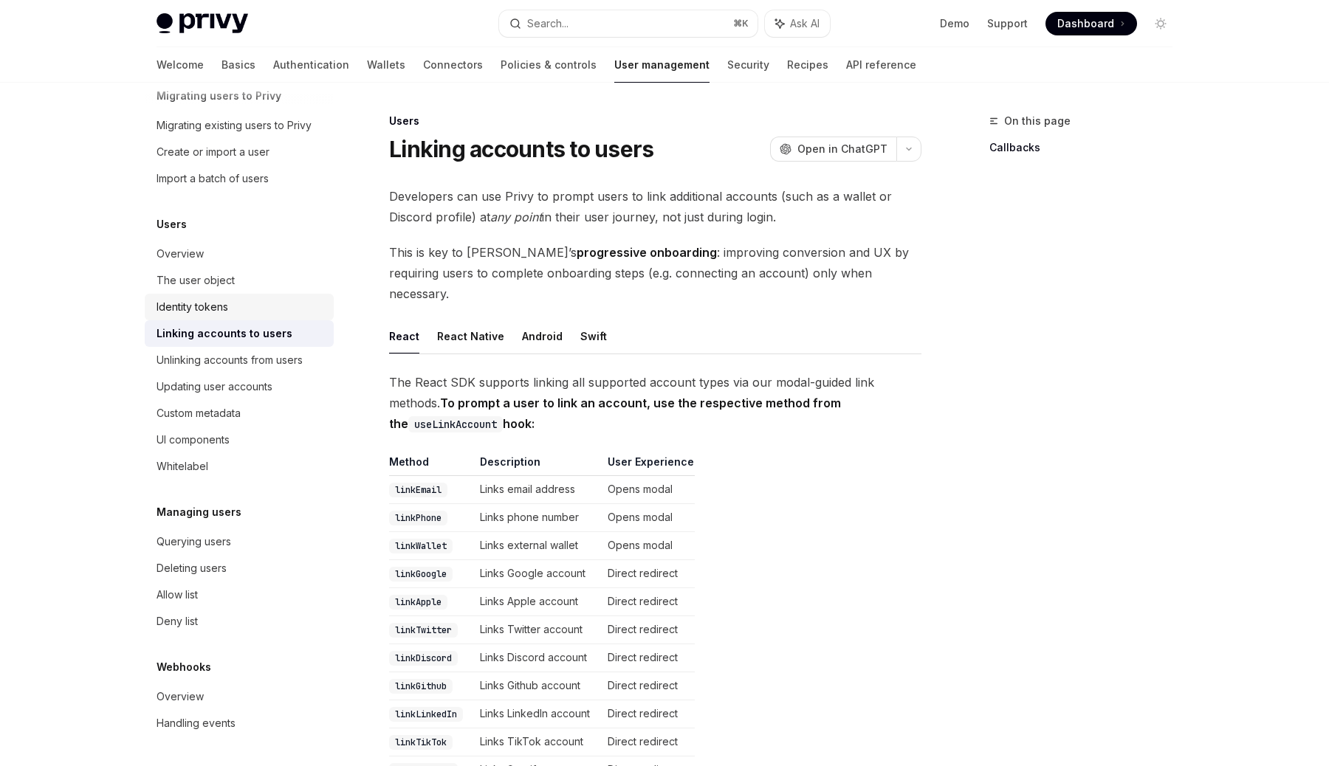
click at [201, 301] on div "Identity tokens" at bounding box center [193, 307] width 72 height 18
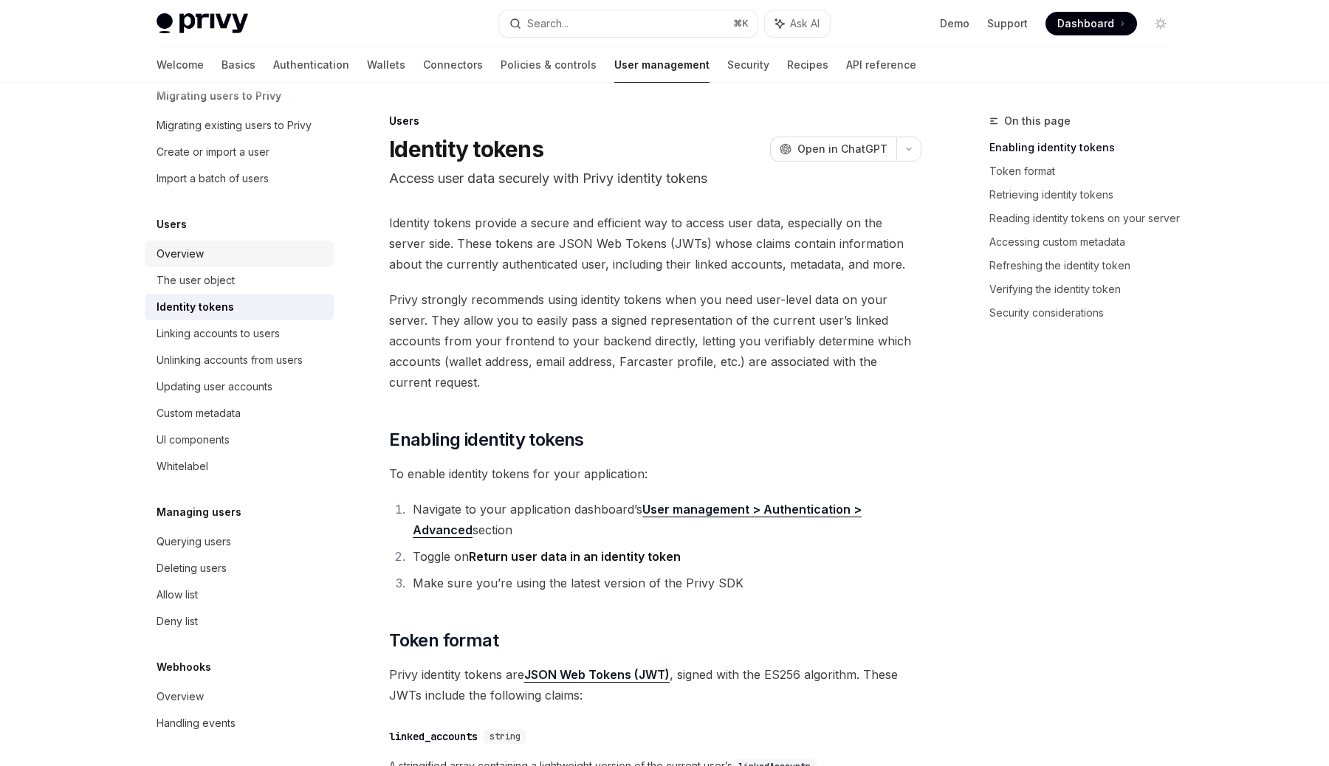
click at [219, 267] on link "Overview" at bounding box center [239, 254] width 189 height 27
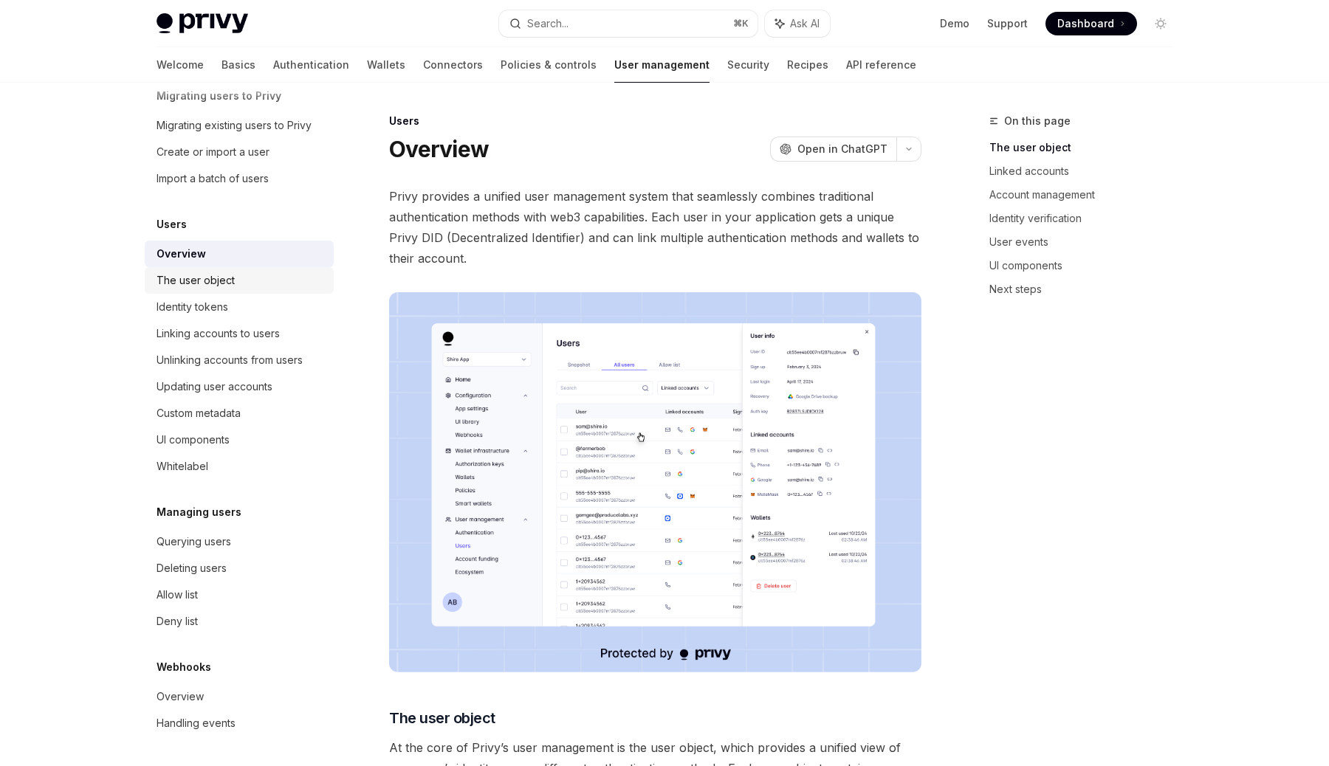
click at [224, 283] on div "The user object" at bounding box center [196, 281] width 78 height 18
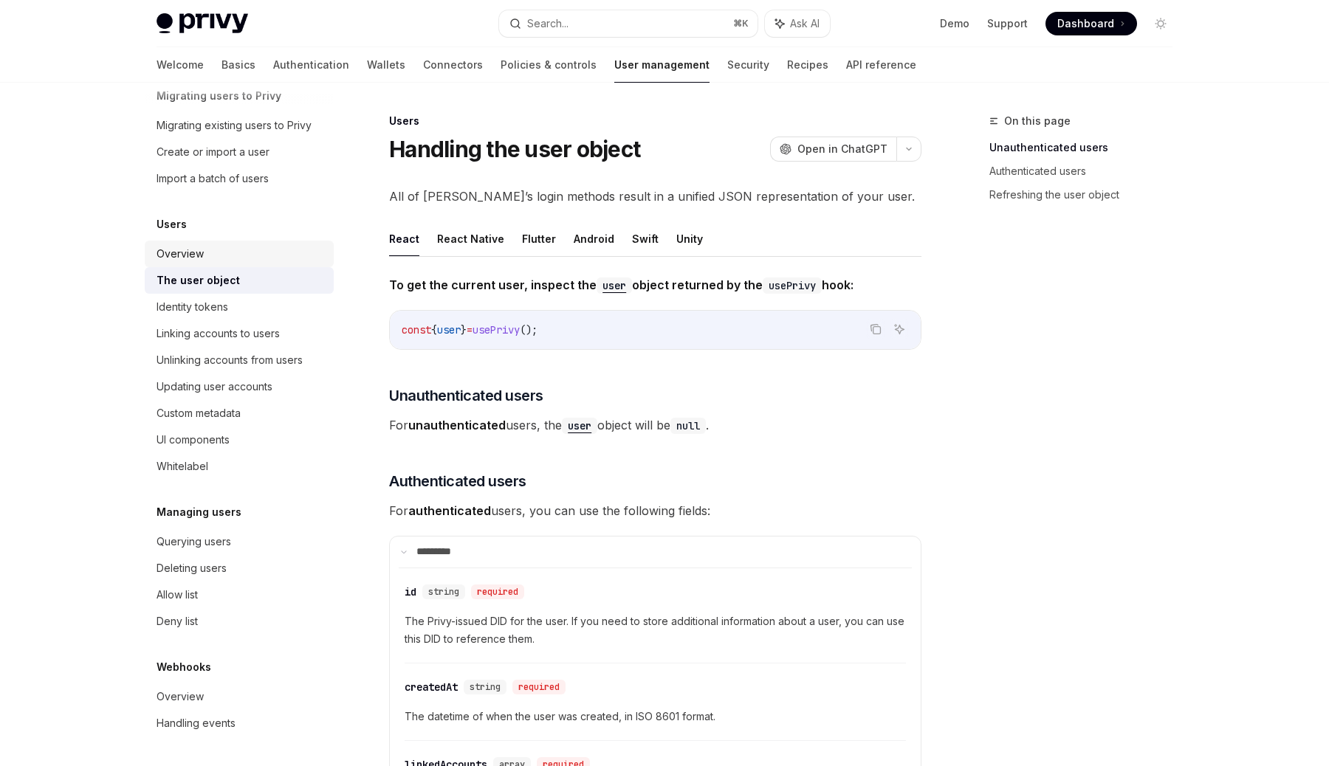
click at [210, 252] on div "Overview" at bounding box center [241, 254] width 168 height 18
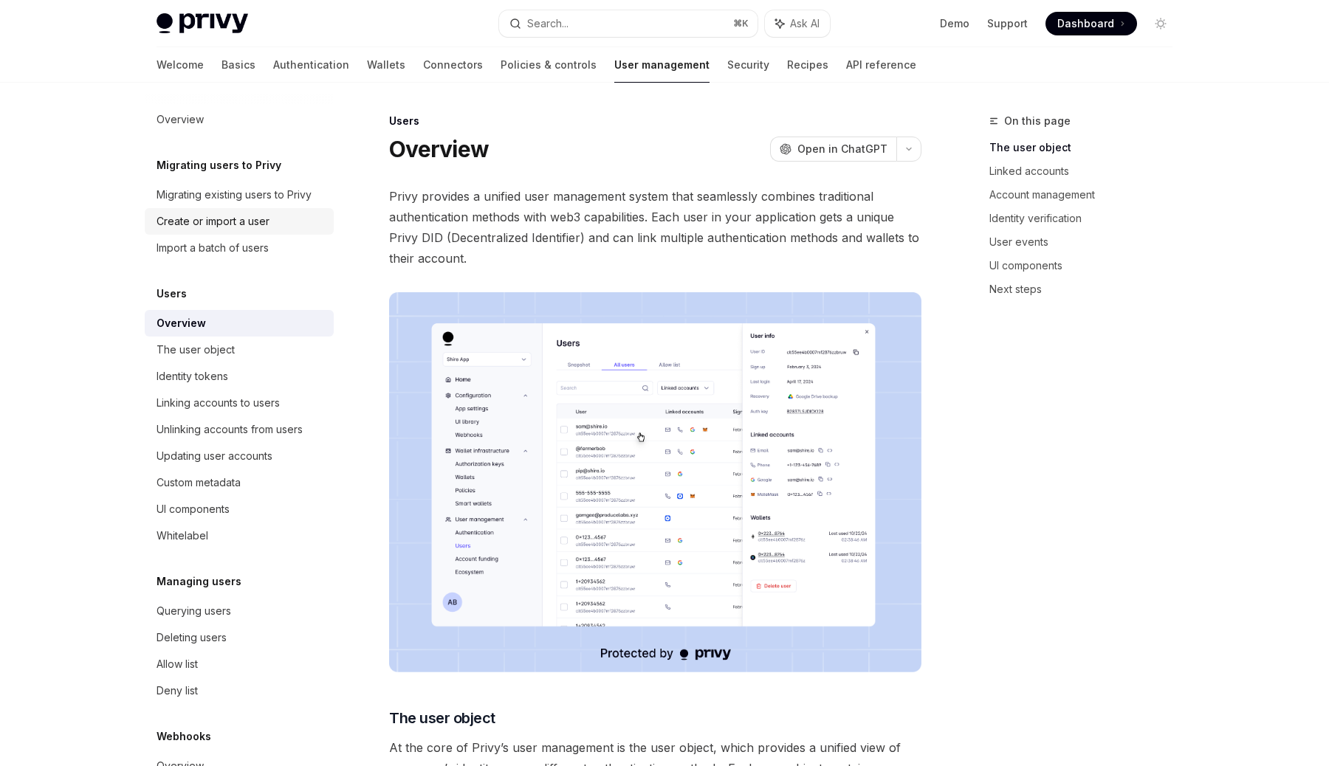
click at [222, 222] on div "Create or import a user" at bounding box center [213, 222] width 113 height 18
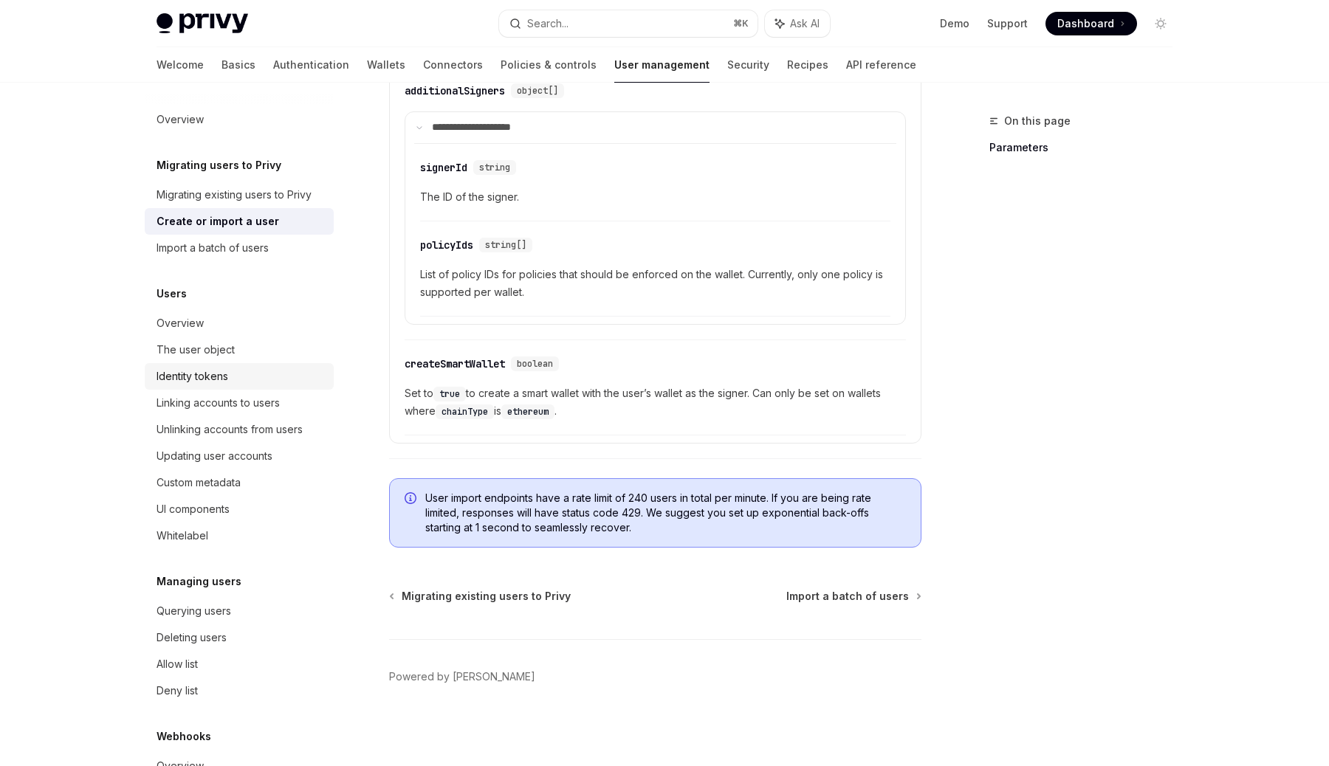
scroll to position [941, 0]
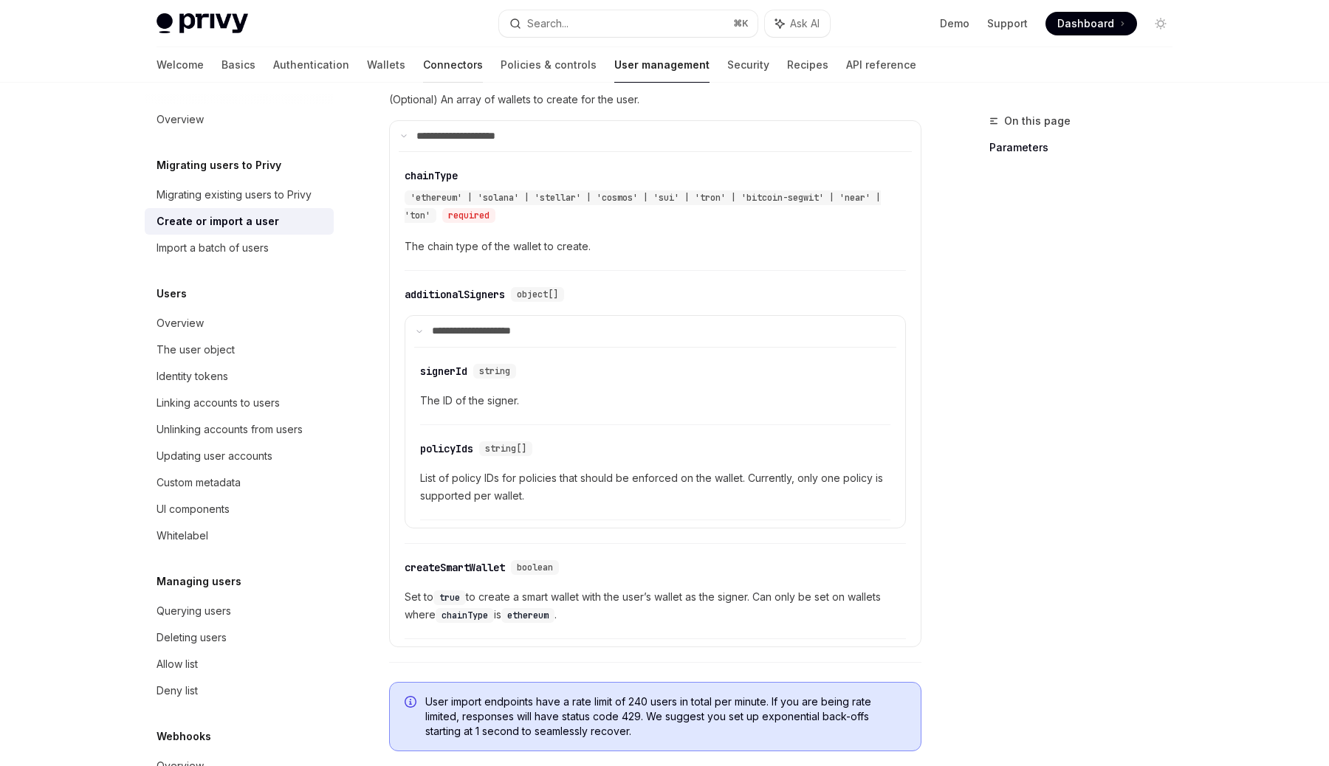
click at [423, 72] on link "Connectors" at bounding box center [453, 64] width 60 height 35
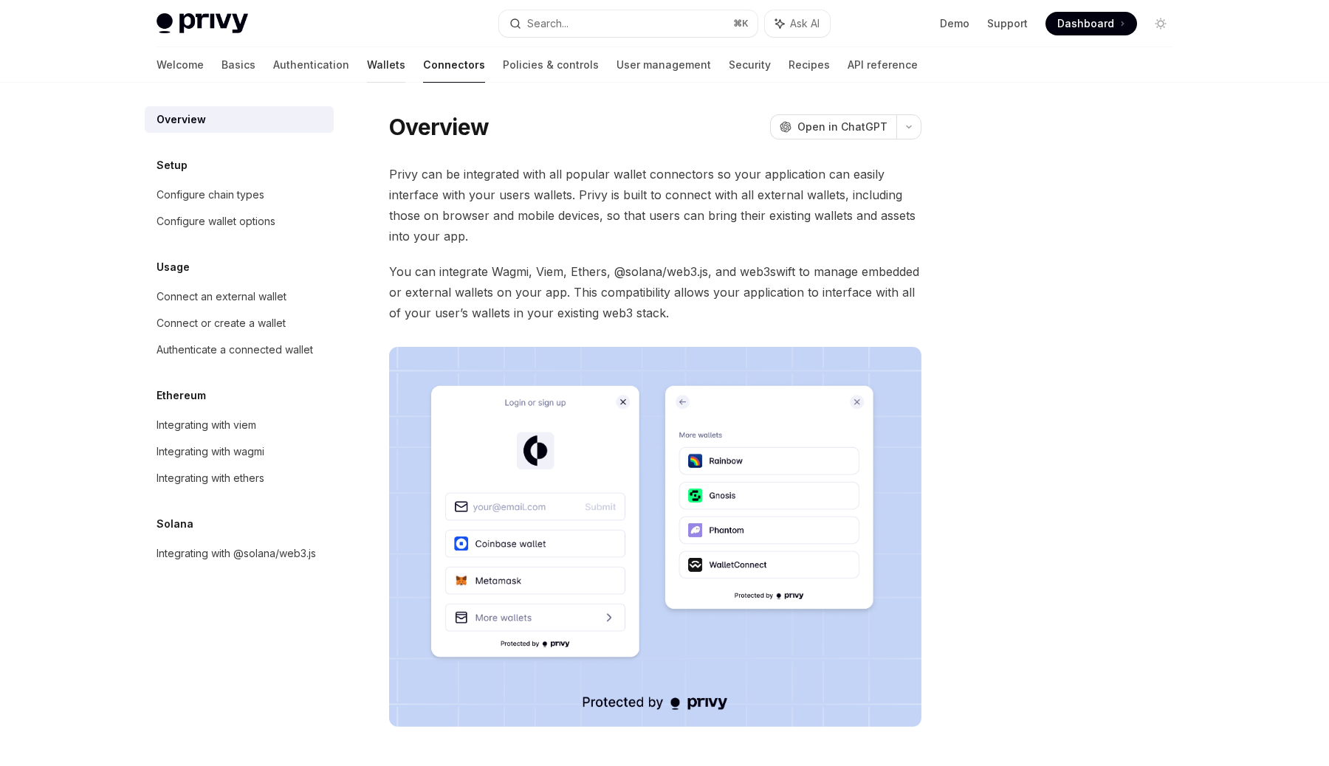
click at [367, 67] on link "Wallets" at bounding box center [386, 64] width 38 height 35
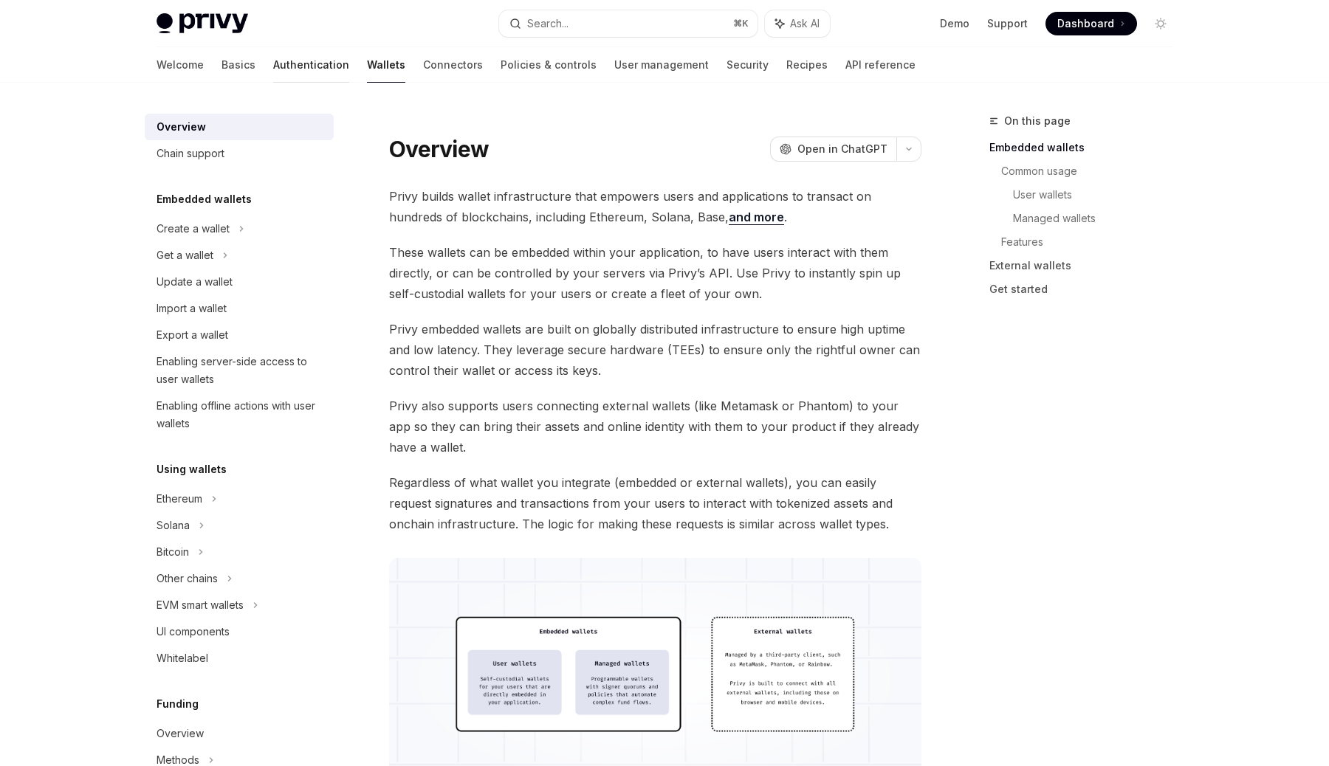
click at [273, 73] on link "Authentication" at bounding box center [311, 64] width 76 height 35
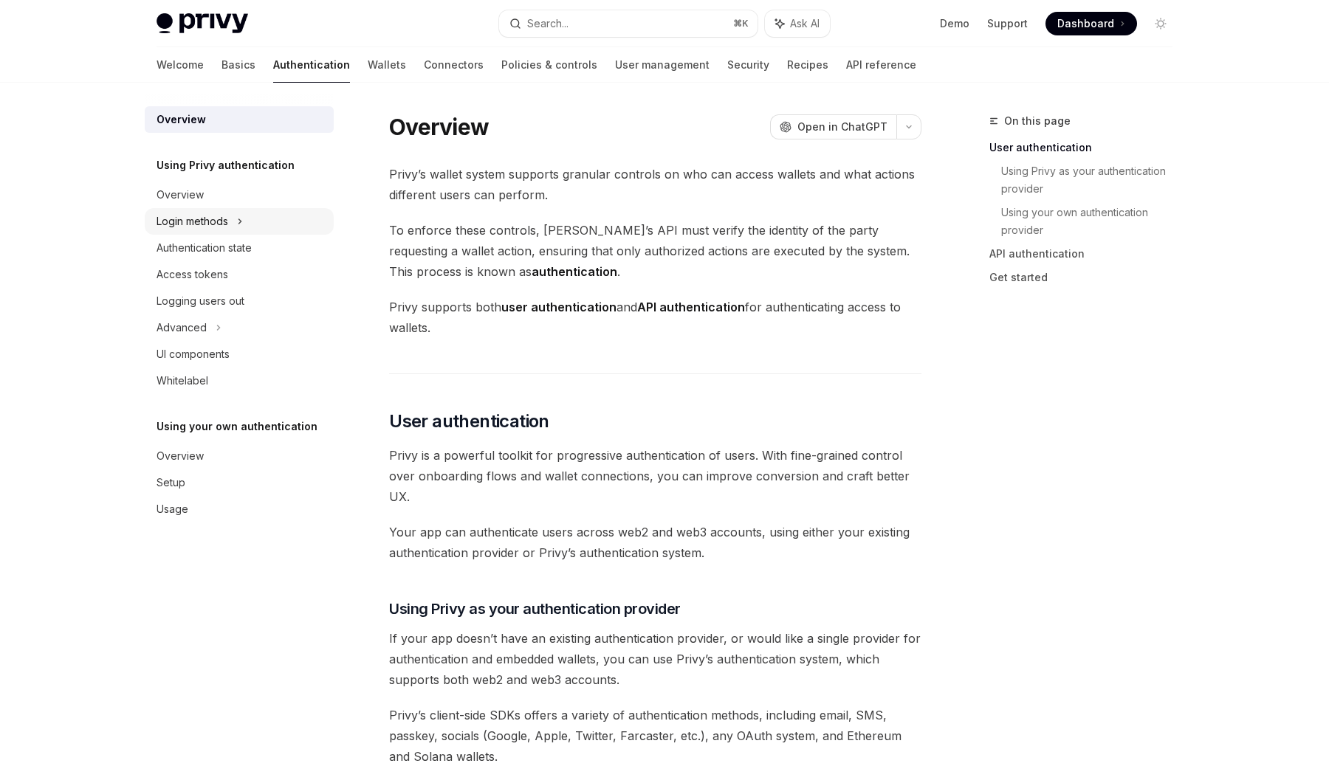
click at [233, 222] on div "Login methods" at bounding box center [239, 221] width 189 height 27
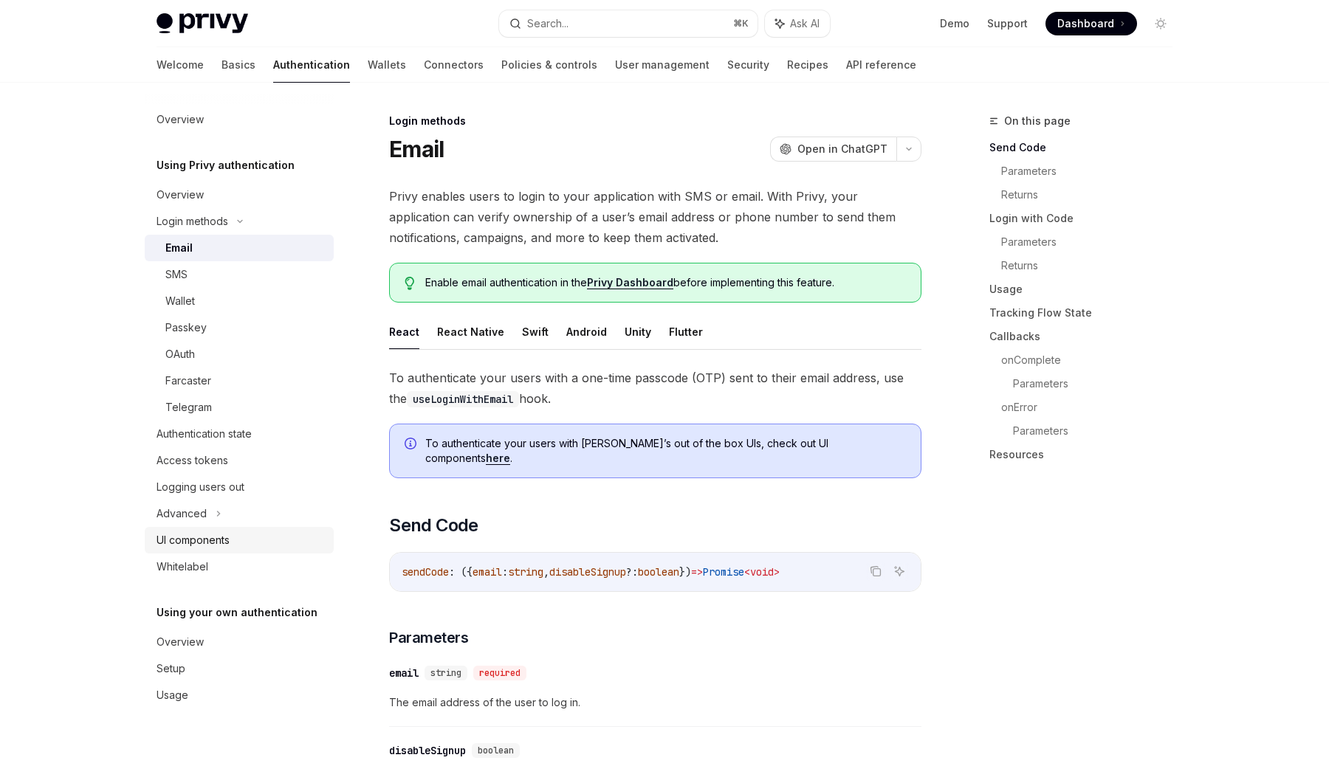
click at [229, 538] on div "UI components" at bounding box center [193, 541] width 73 height 18
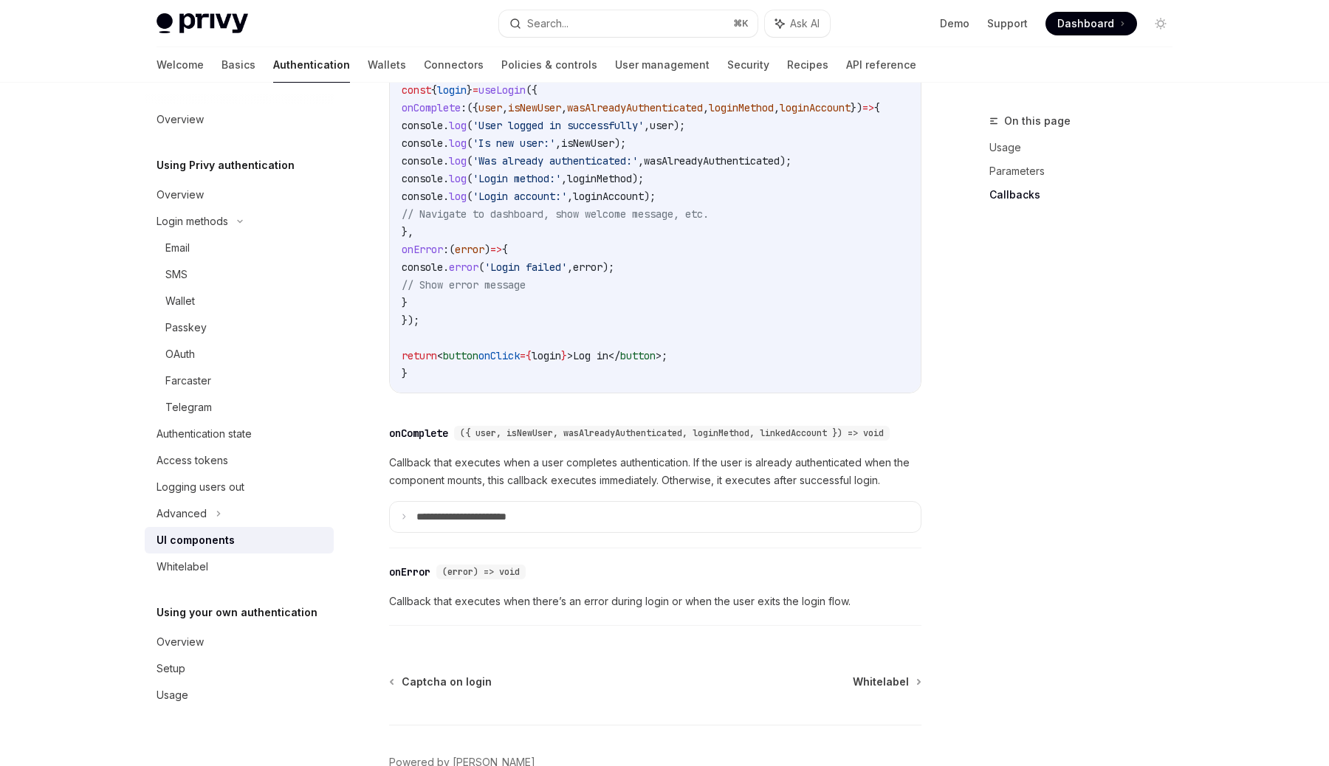
scroll to position [2051, 0]
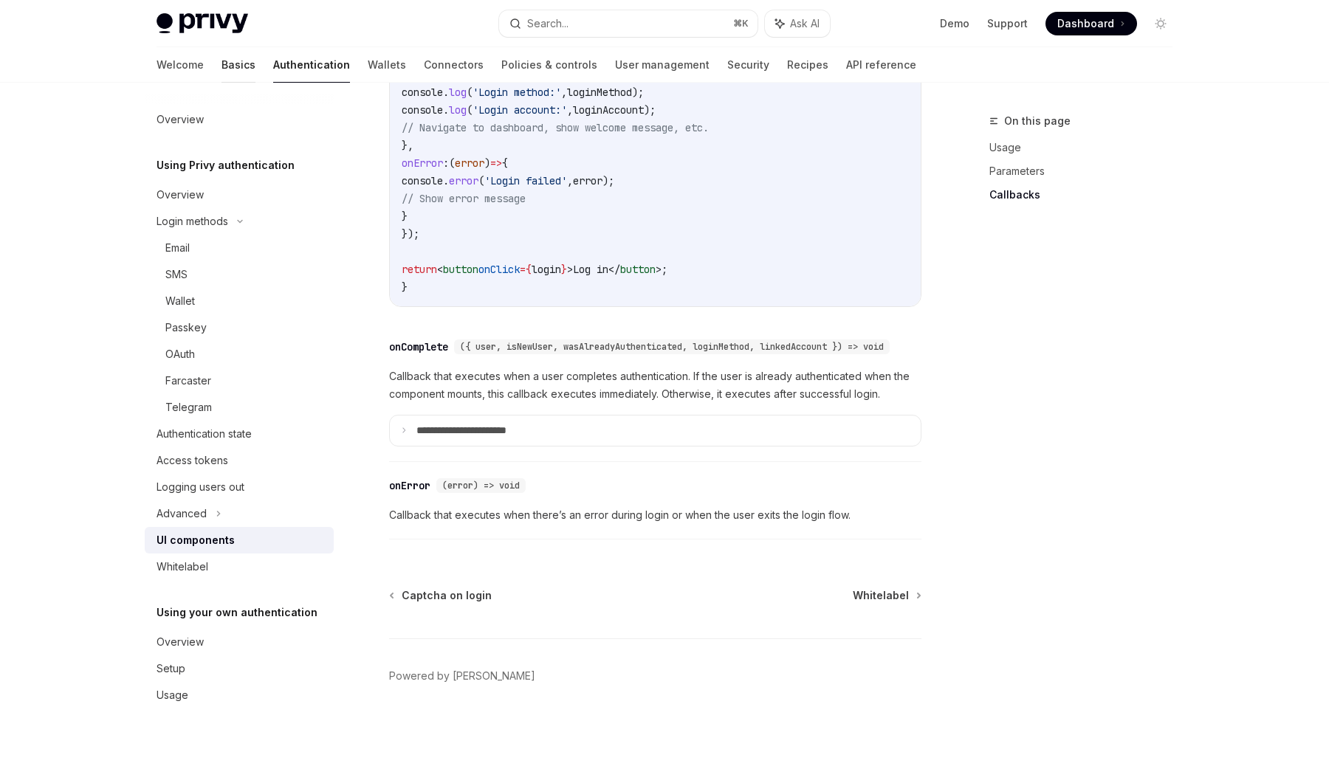
click at [222, 74] on link "Basics" at bounding box center [239, 64] width 34 height 35
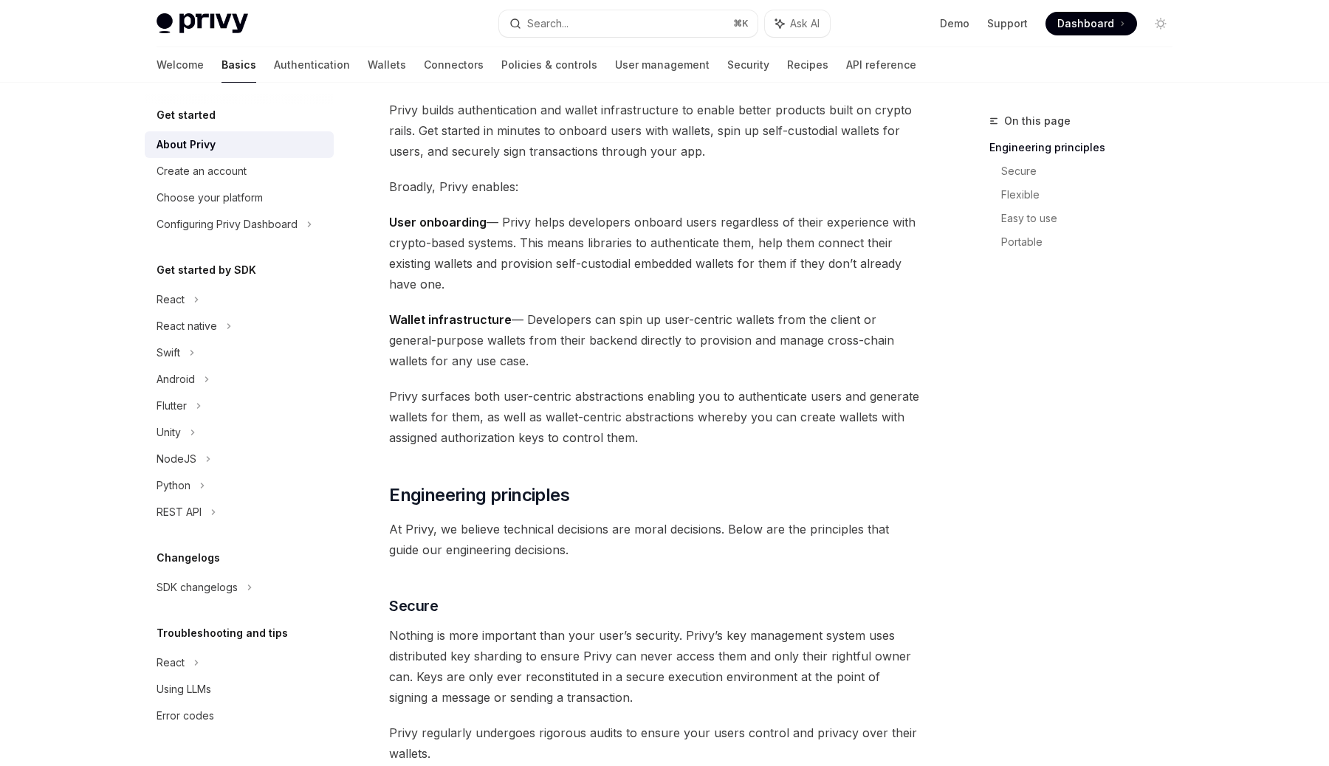
scroll to position [91, 0]
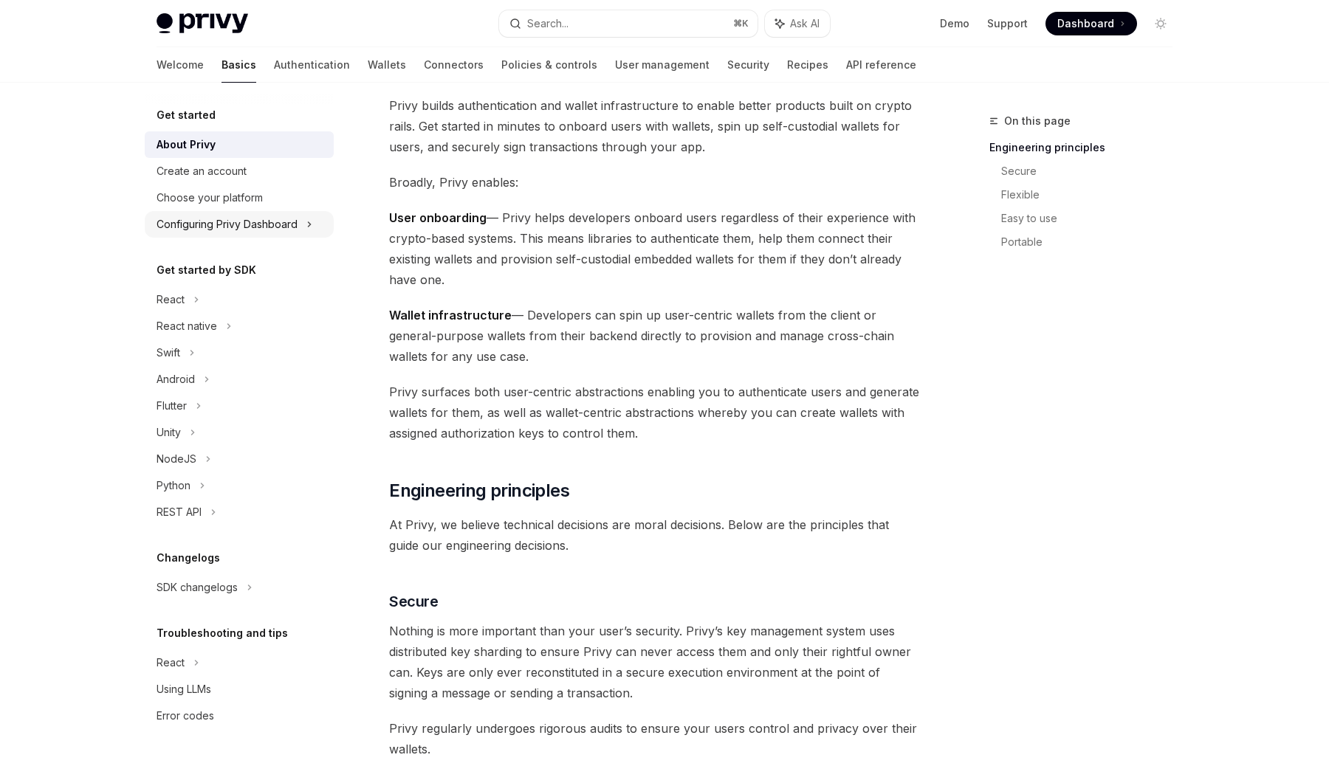
click at [260, 227] on div "Configuring Privy Dashboard" at bounding box center [227, 225] width 141 height 18
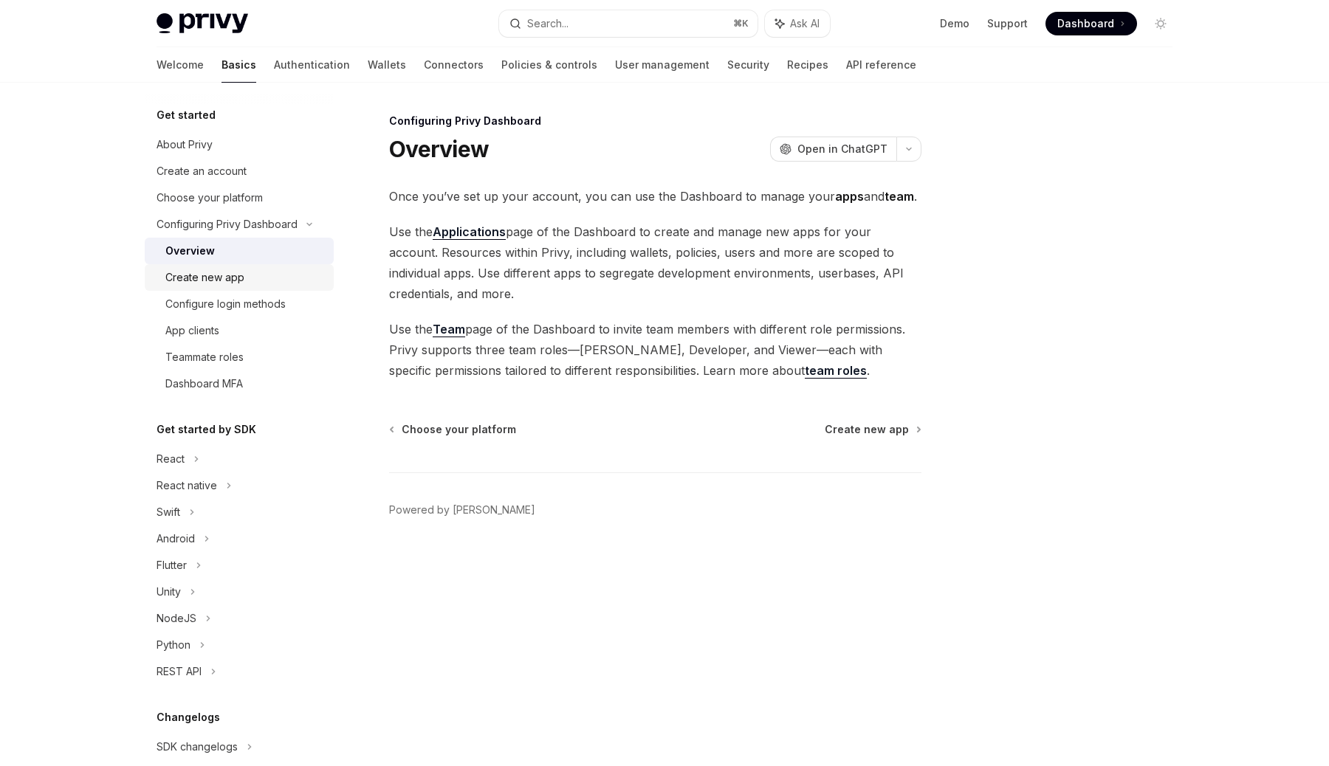
click at [251, 284] on div "Create new app" at bounding box center [244, 278] width 159 height 18
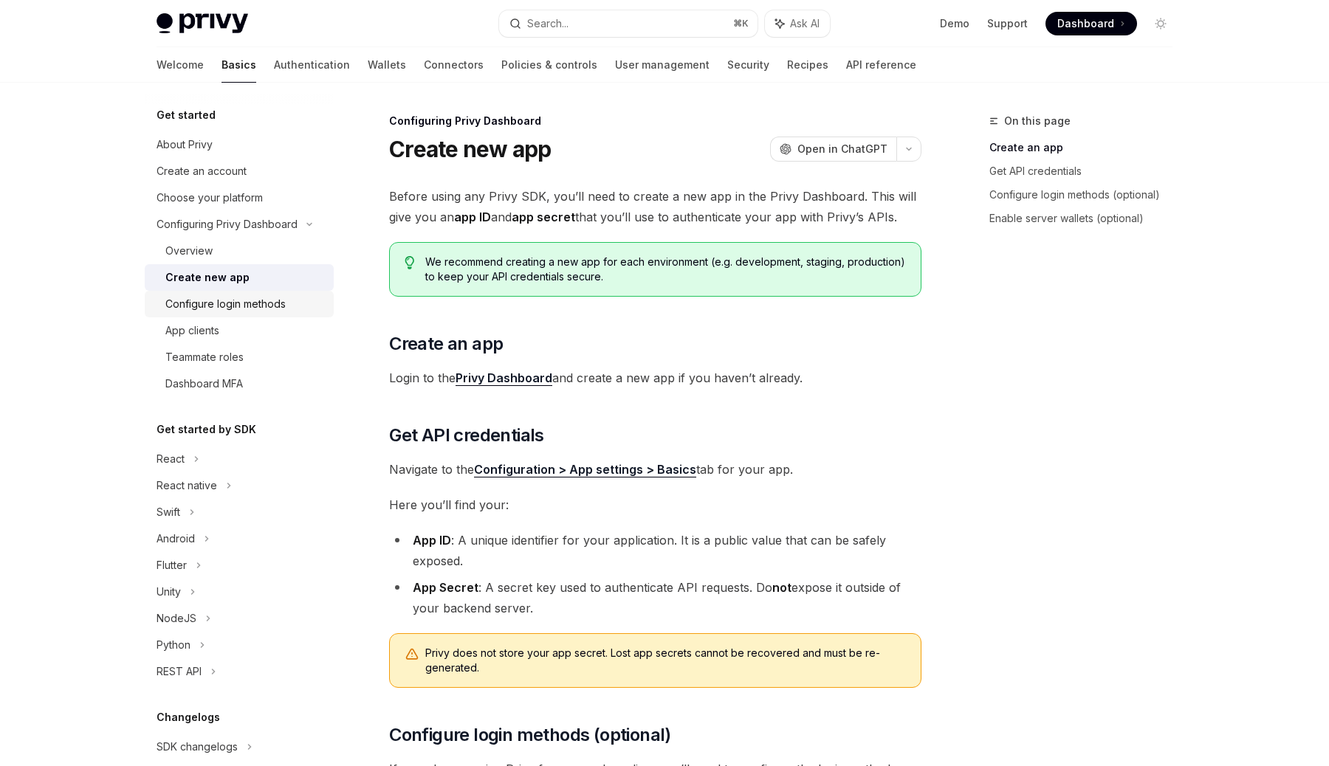
click at [260, 303] on div "Configure login methods" at bounding box center [225, 304] width 120 height 18
type textarea "*"
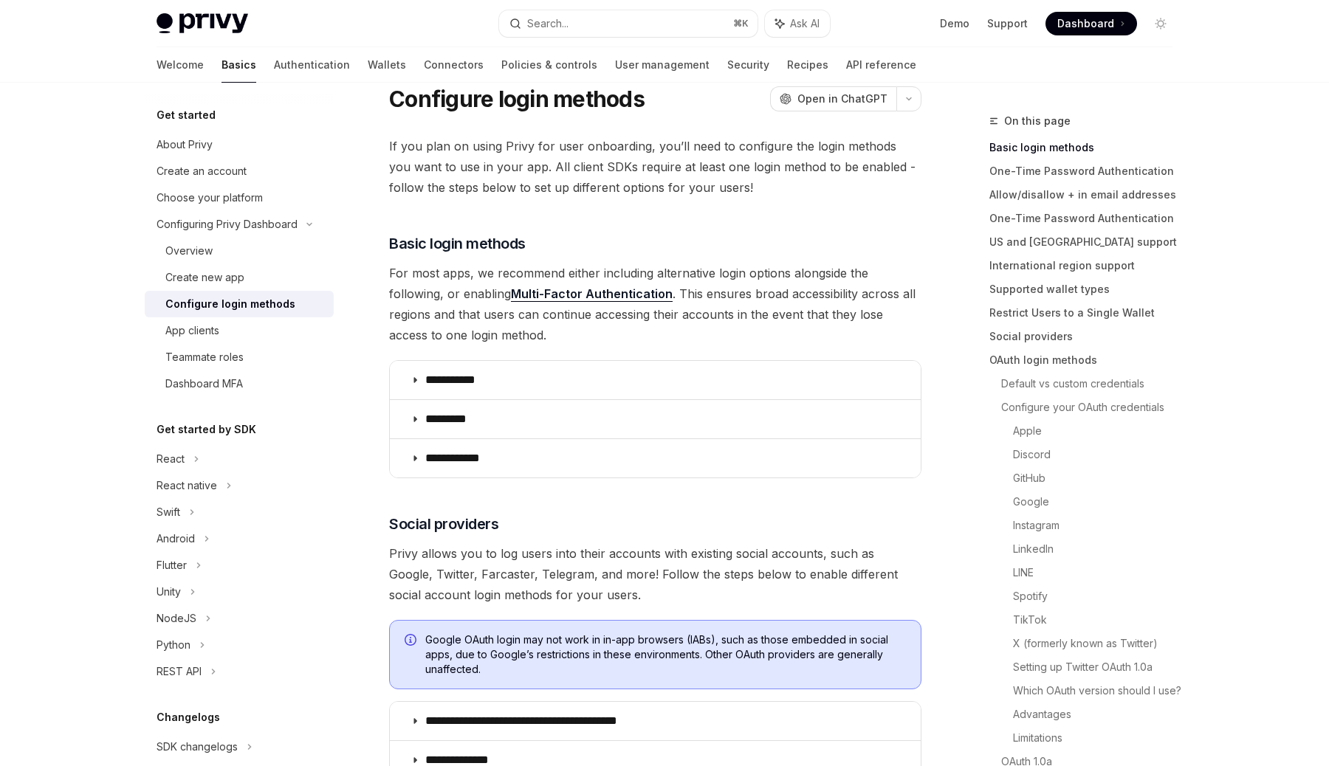
scroll to position [69, 0]
